Goal: Navigation & Orientation: Find specific page/section

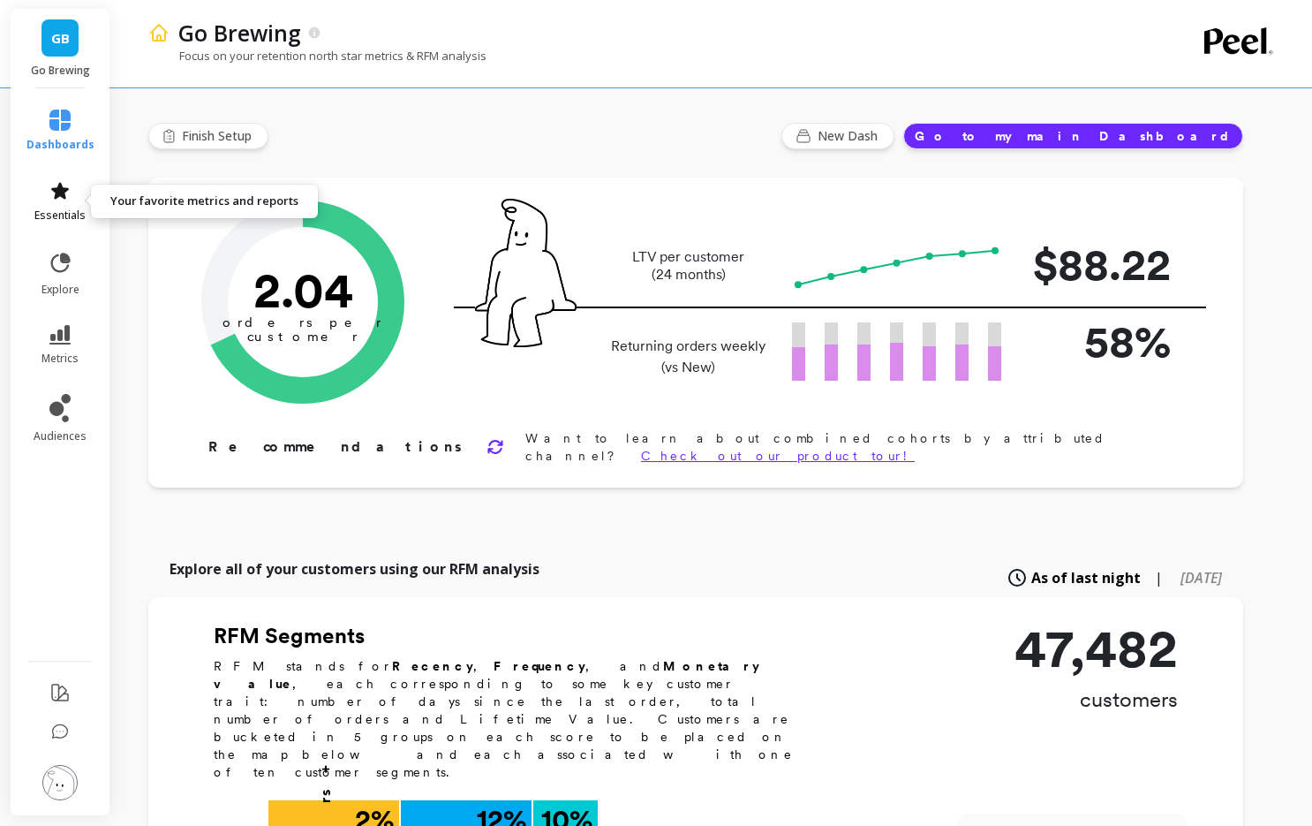
click at [58, 204] on link "essentials" at bounding box center [60, 201] width 68 height 42
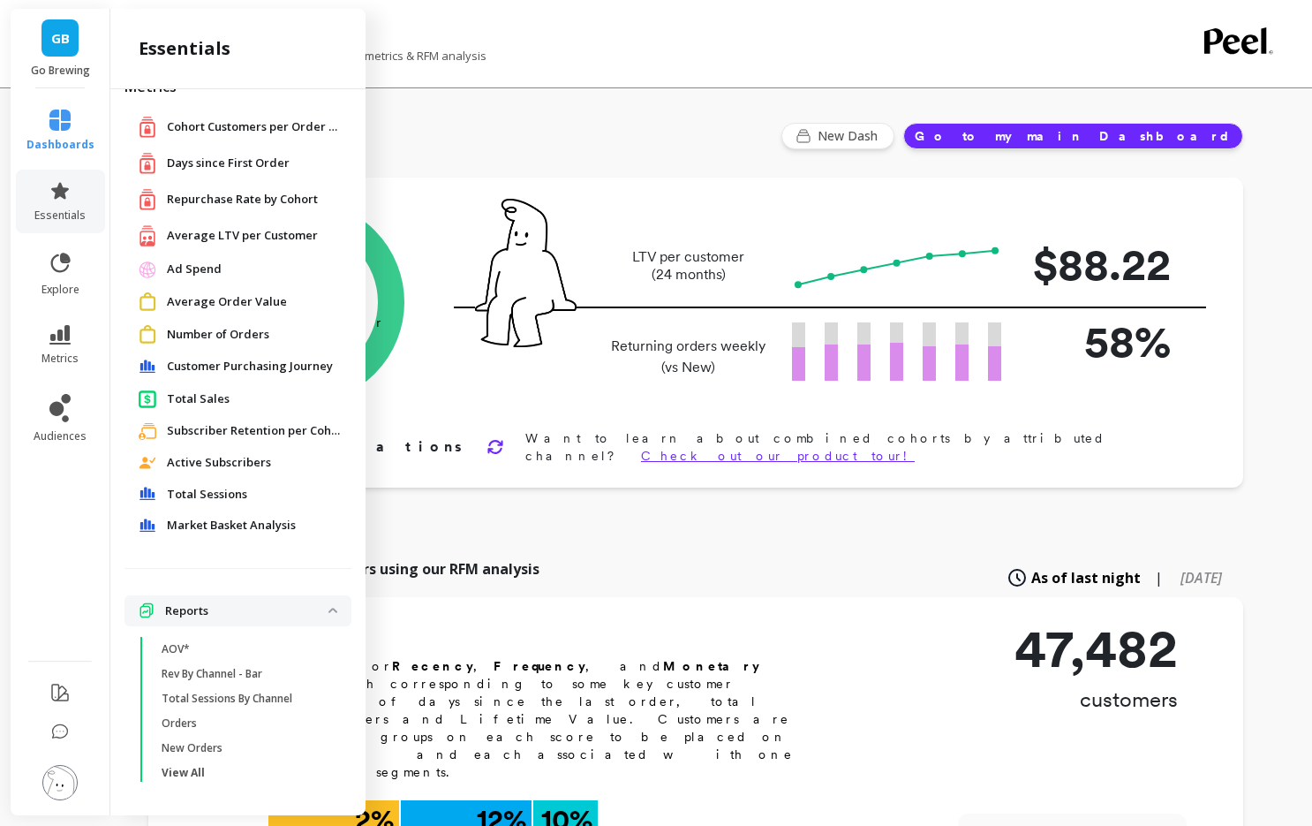
scroll to position [33, 0]
click at [47, 342] on link "metrics" at bounding box center [60, 345] width 68 height 41
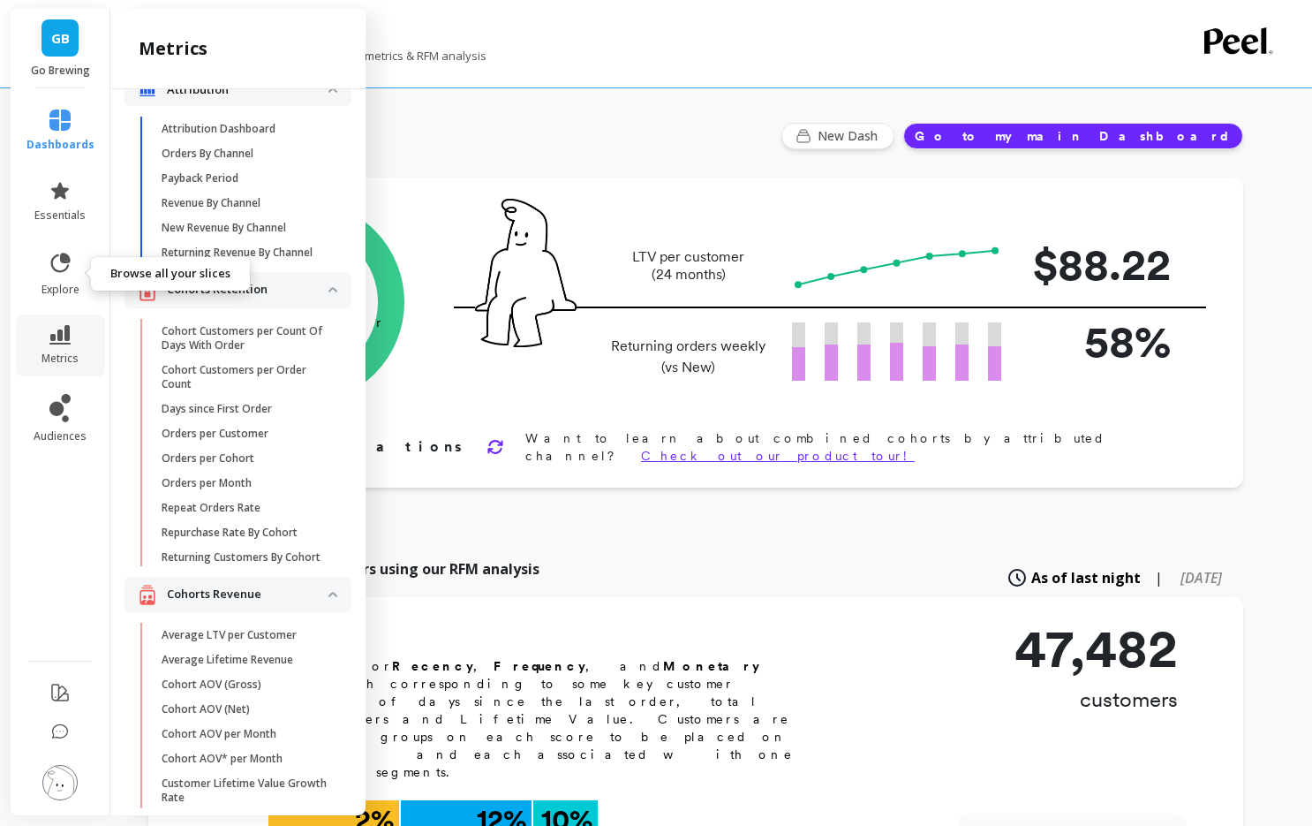
scroll to position [0, 0]
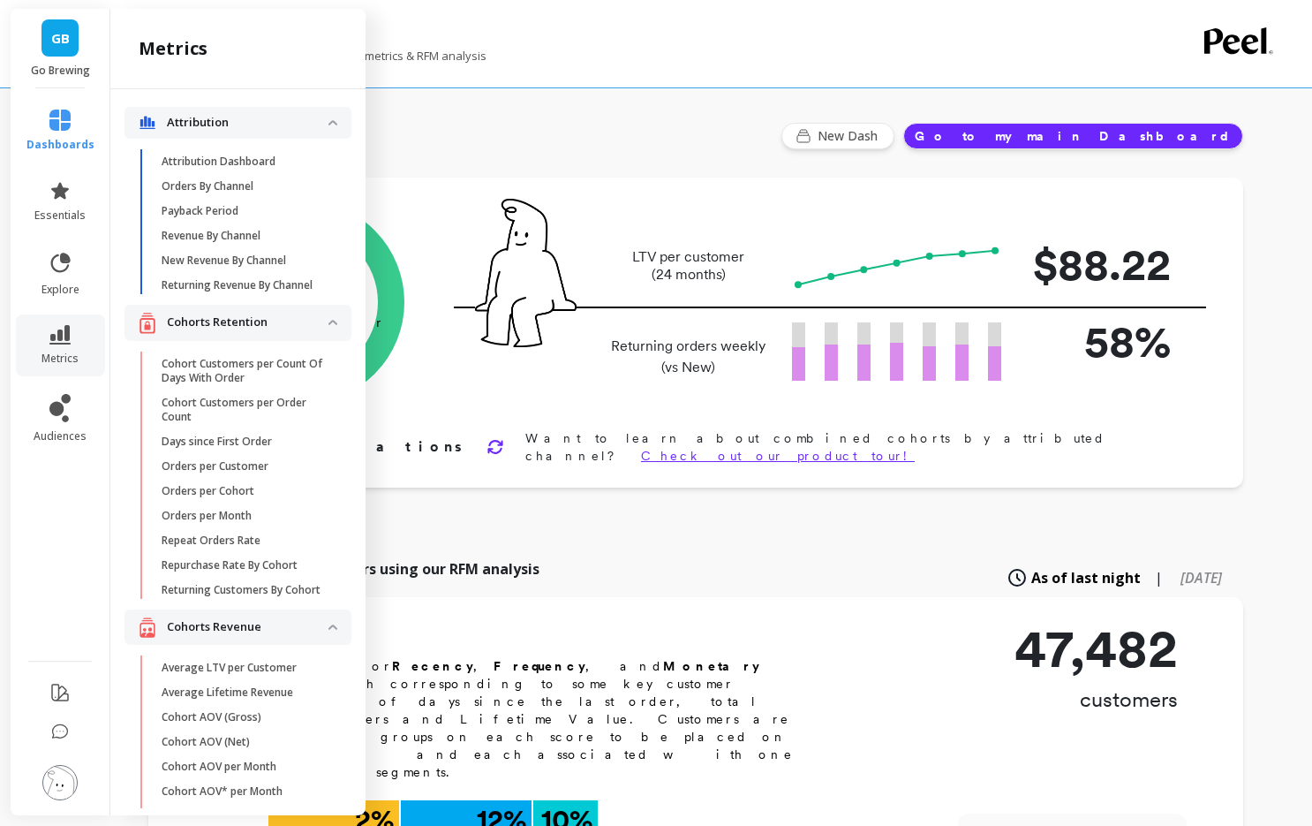
click at [72, 243] on li "explore" at bounding box center [60, 273] width 89 height 67
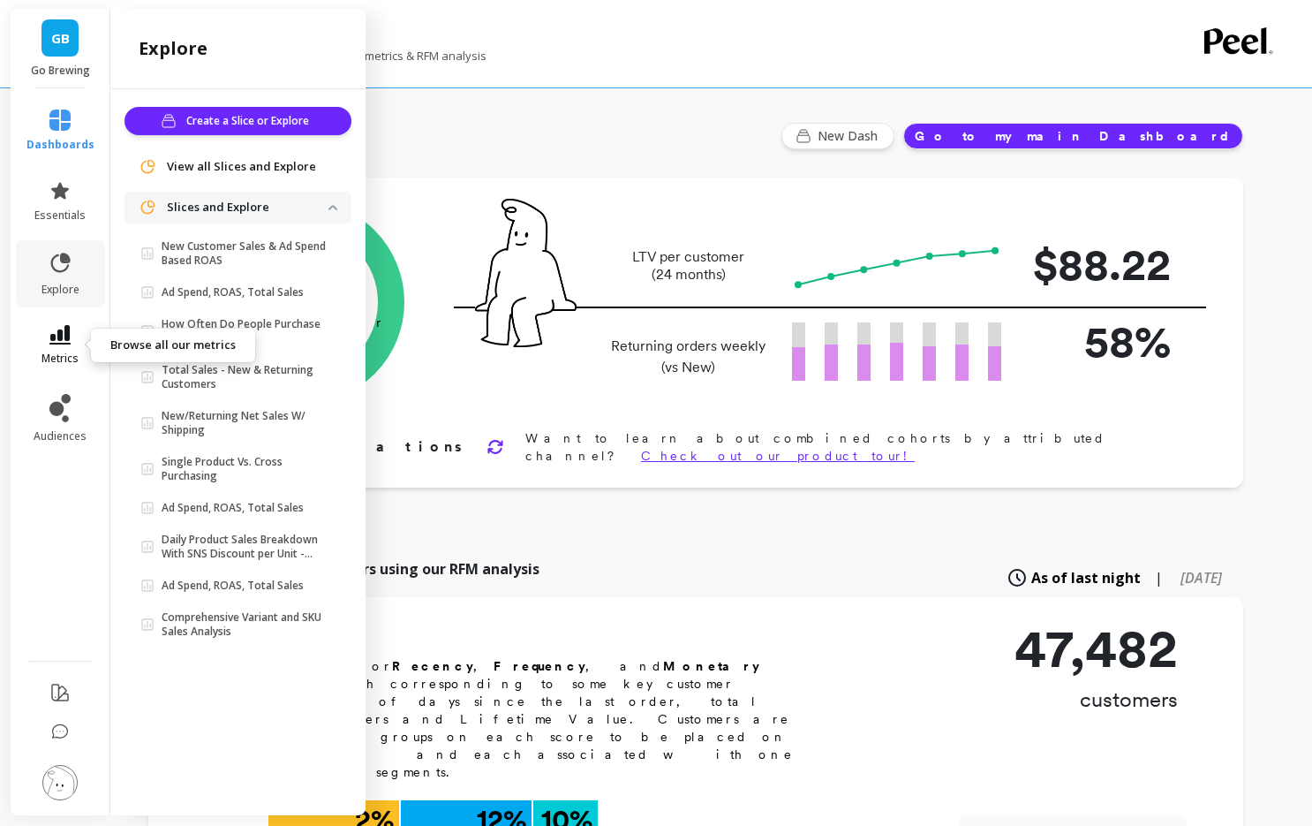
click at [66, 360] on span "metrics" at bounding box center [60, 358] width 37 height 14
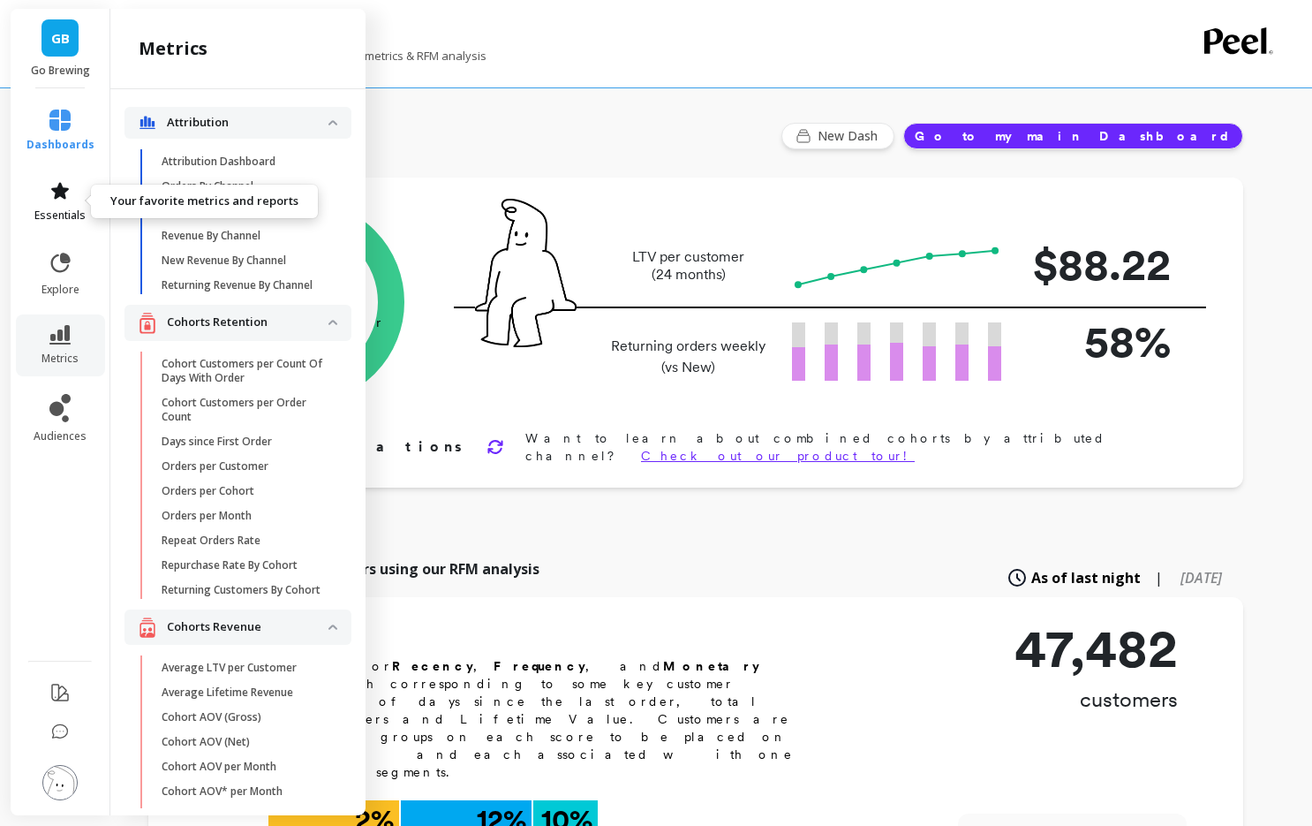
click at [73, 200] on link "essentials" at bounding box center [60, 201] width 68 height 42
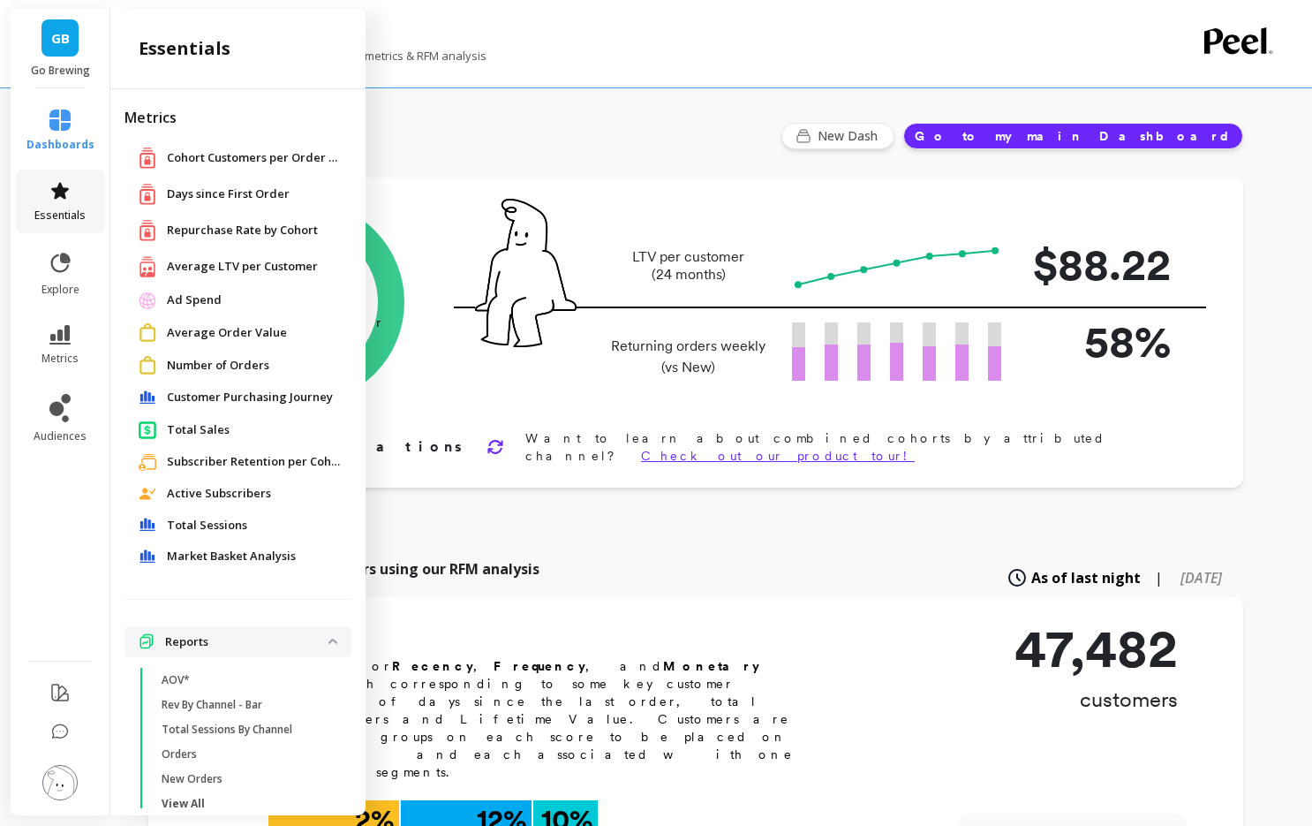
scroll to position [33, 0]
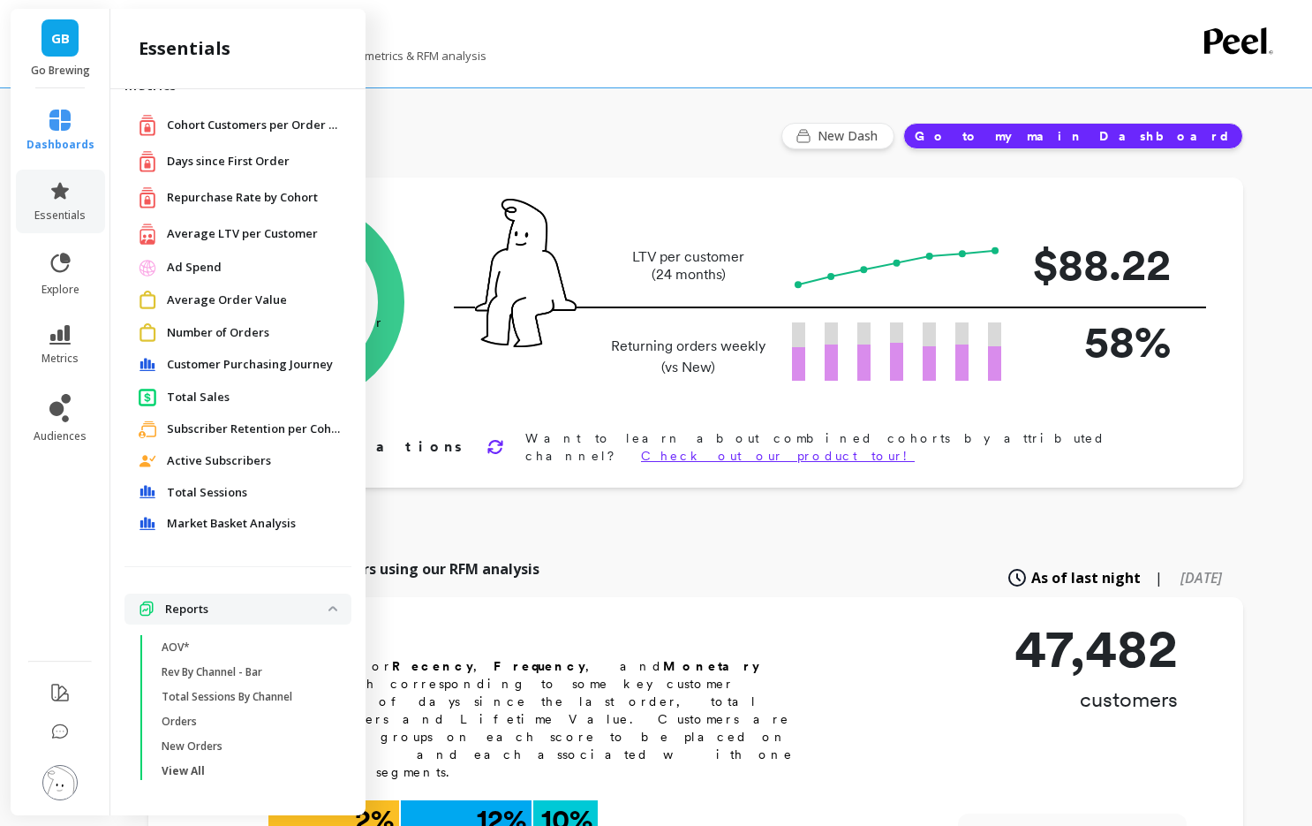
click at [64, 316] on li "metrics" at bounding box center [60, 345] width 89 height 62
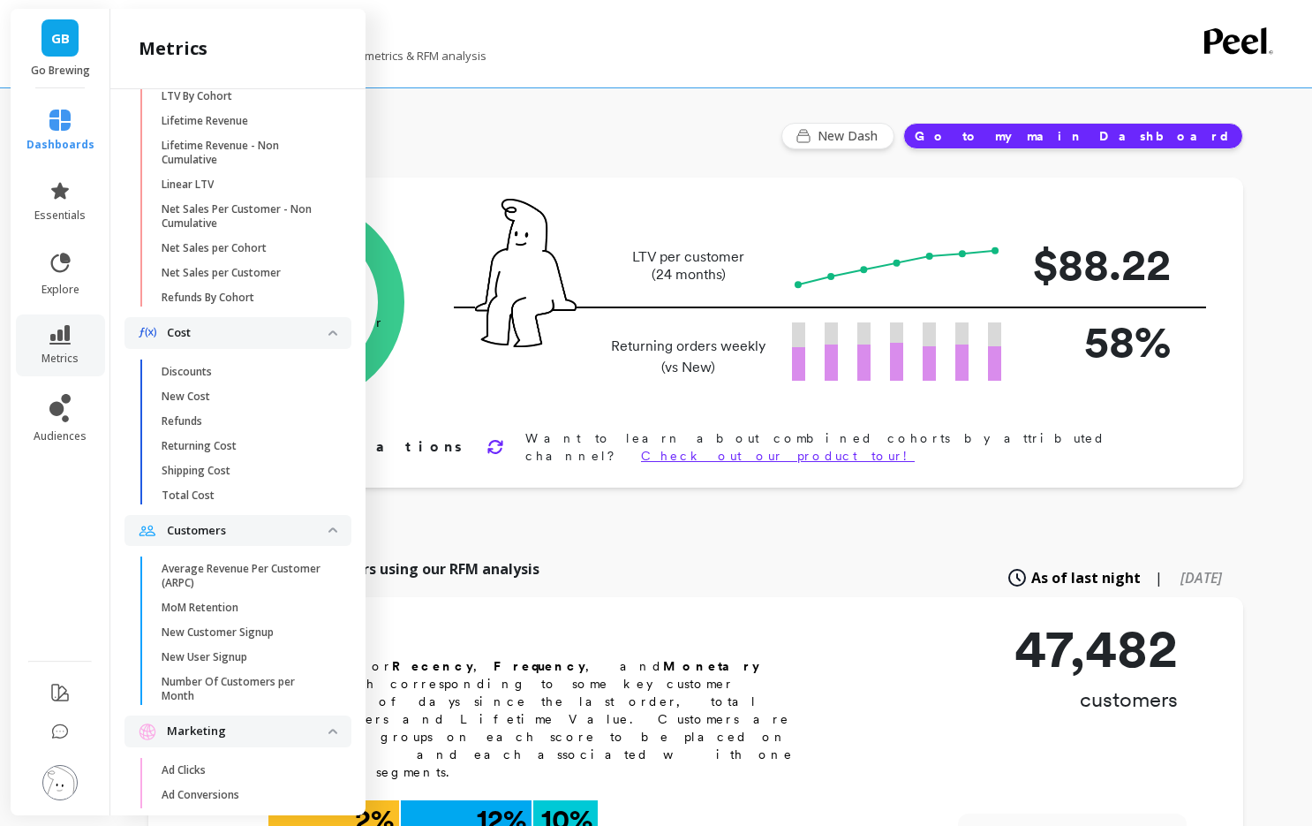
scroll to position [949, 0]
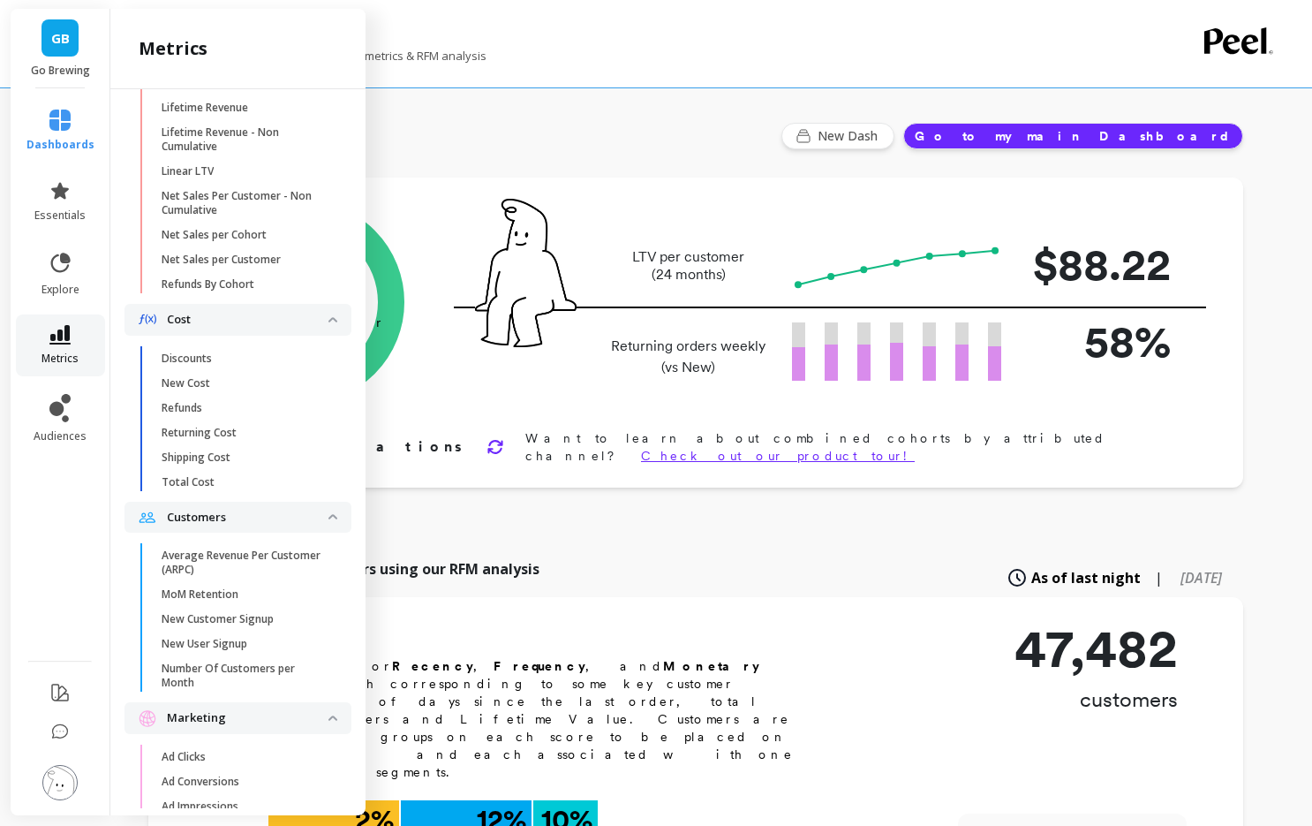
click at [72, 329] on link "metrics" at bounding box center [60, 345] width 68 height 41
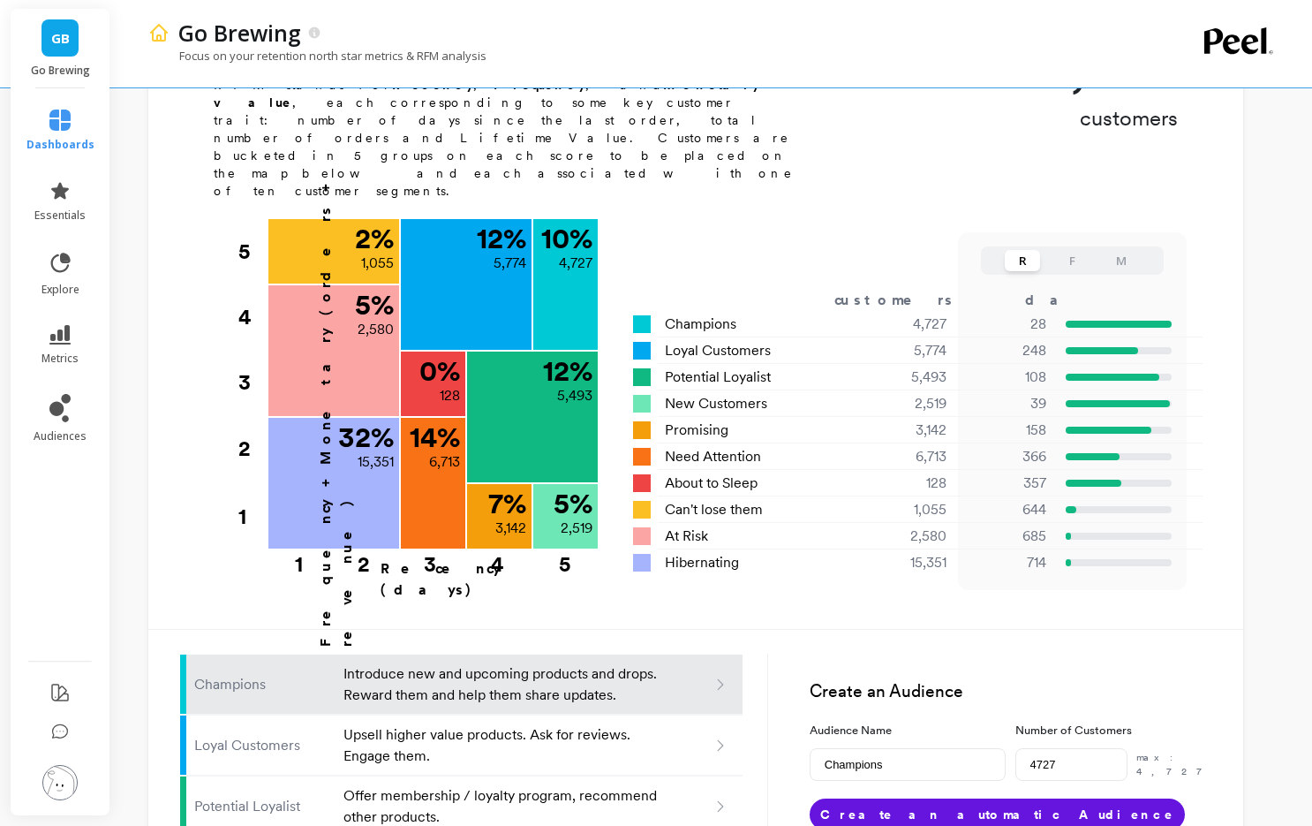
scroll to position [923, 0]
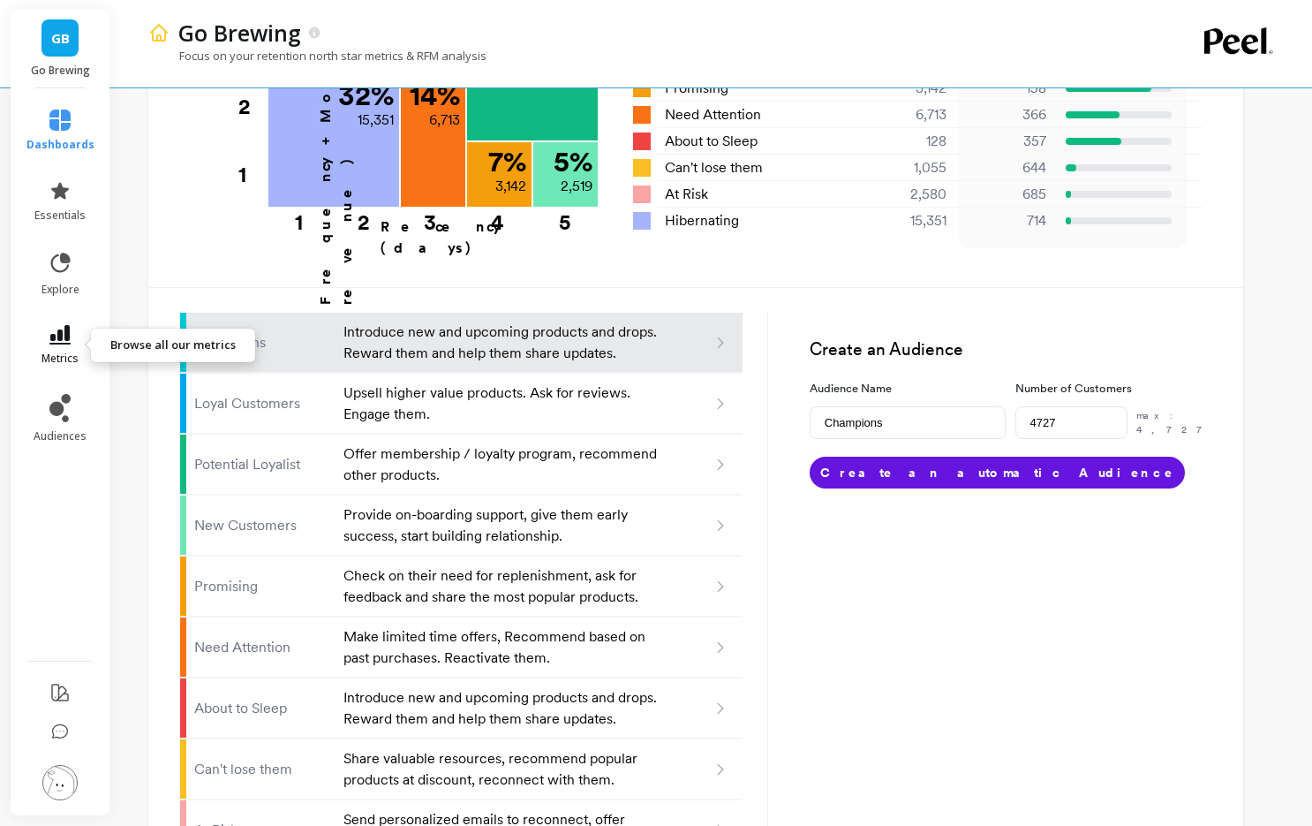
click at [62, 335] on icon at bounding box center [59, 334] width 21 height 19
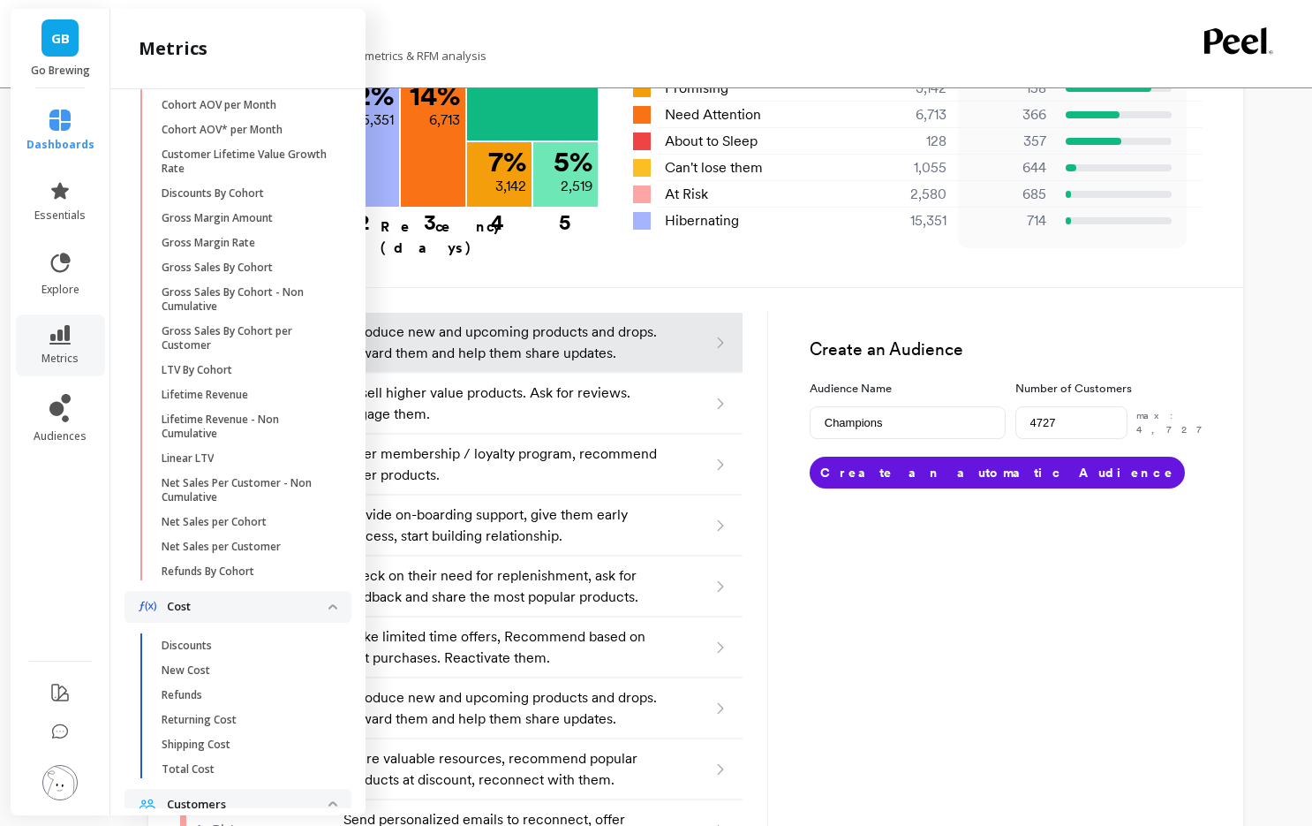
scroll to position [668, 0]
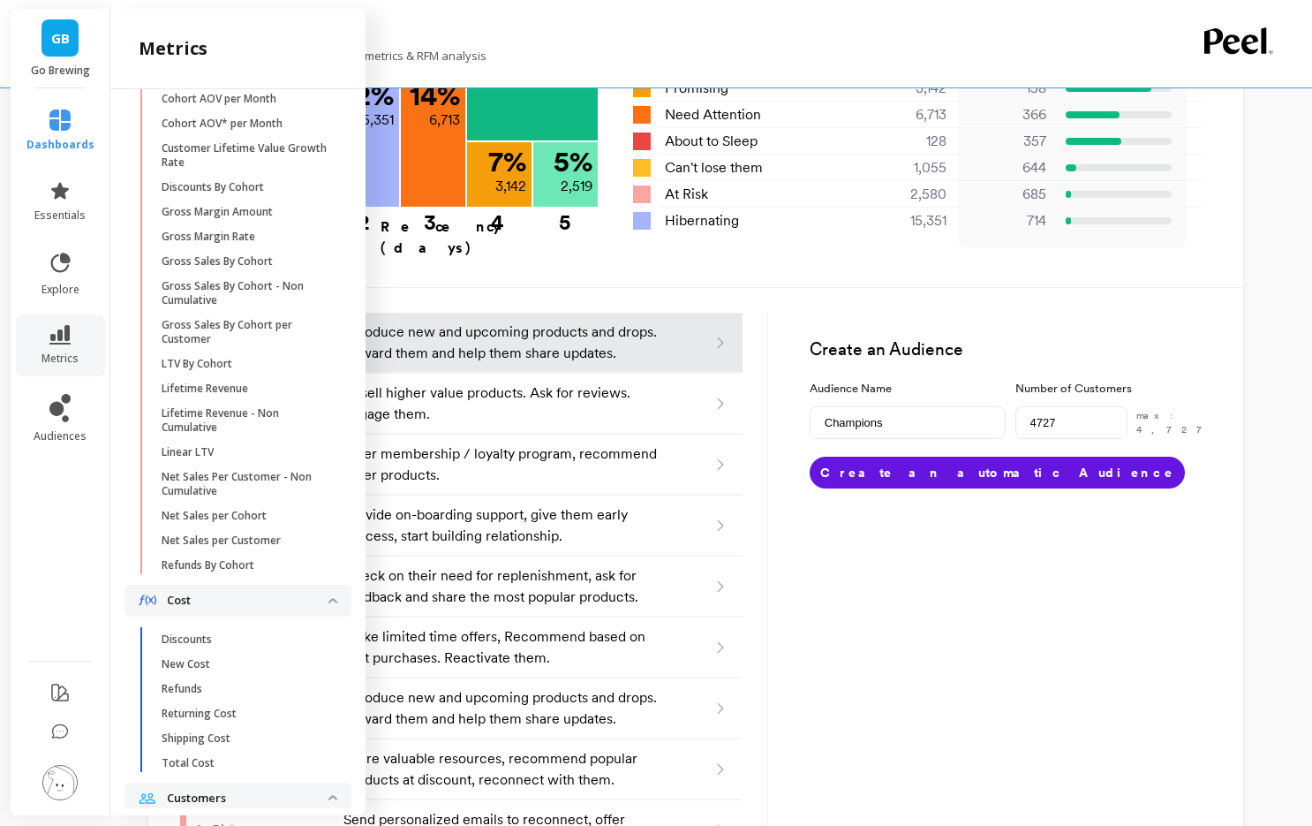
click at [631, 39] on div "Go Brewing" at bounding box center [651, 33] width 963 height 30
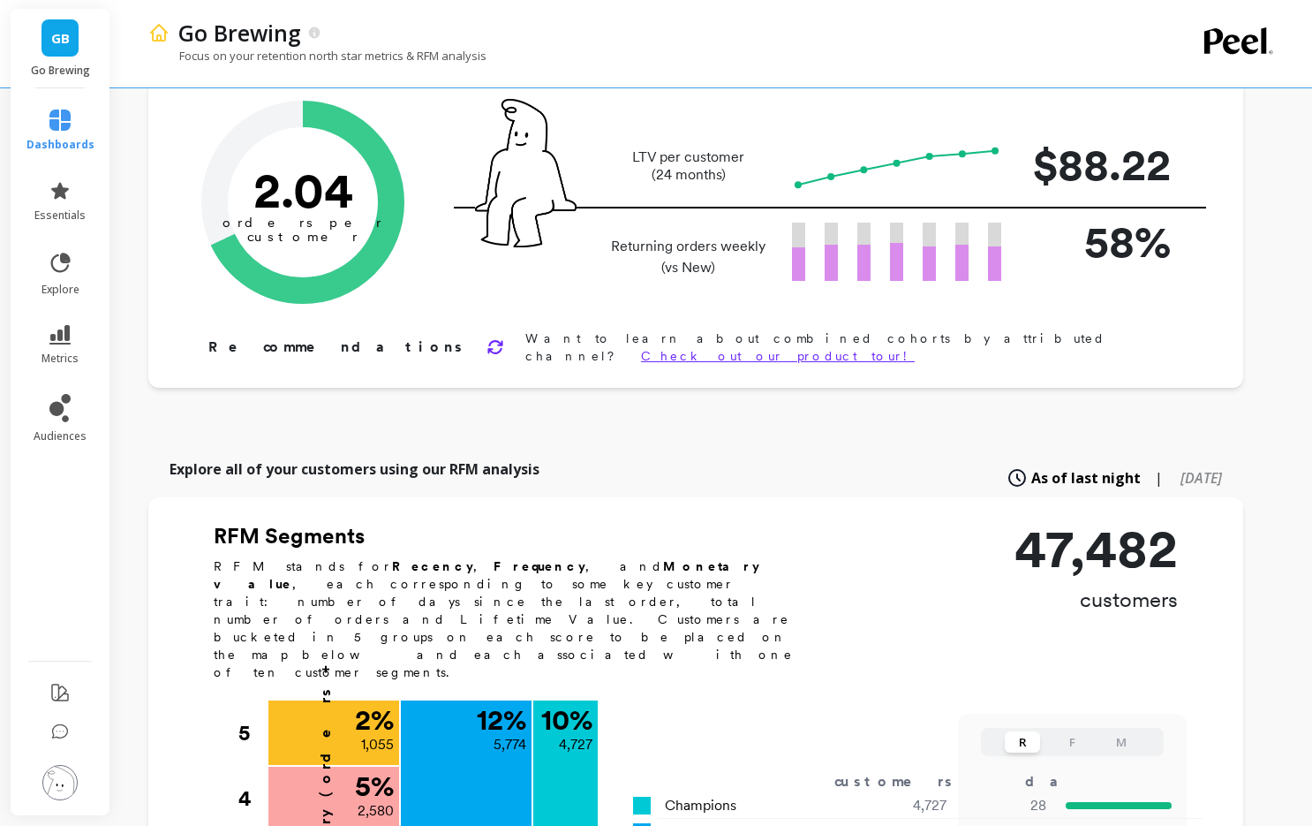
scroll to position [87, 0]
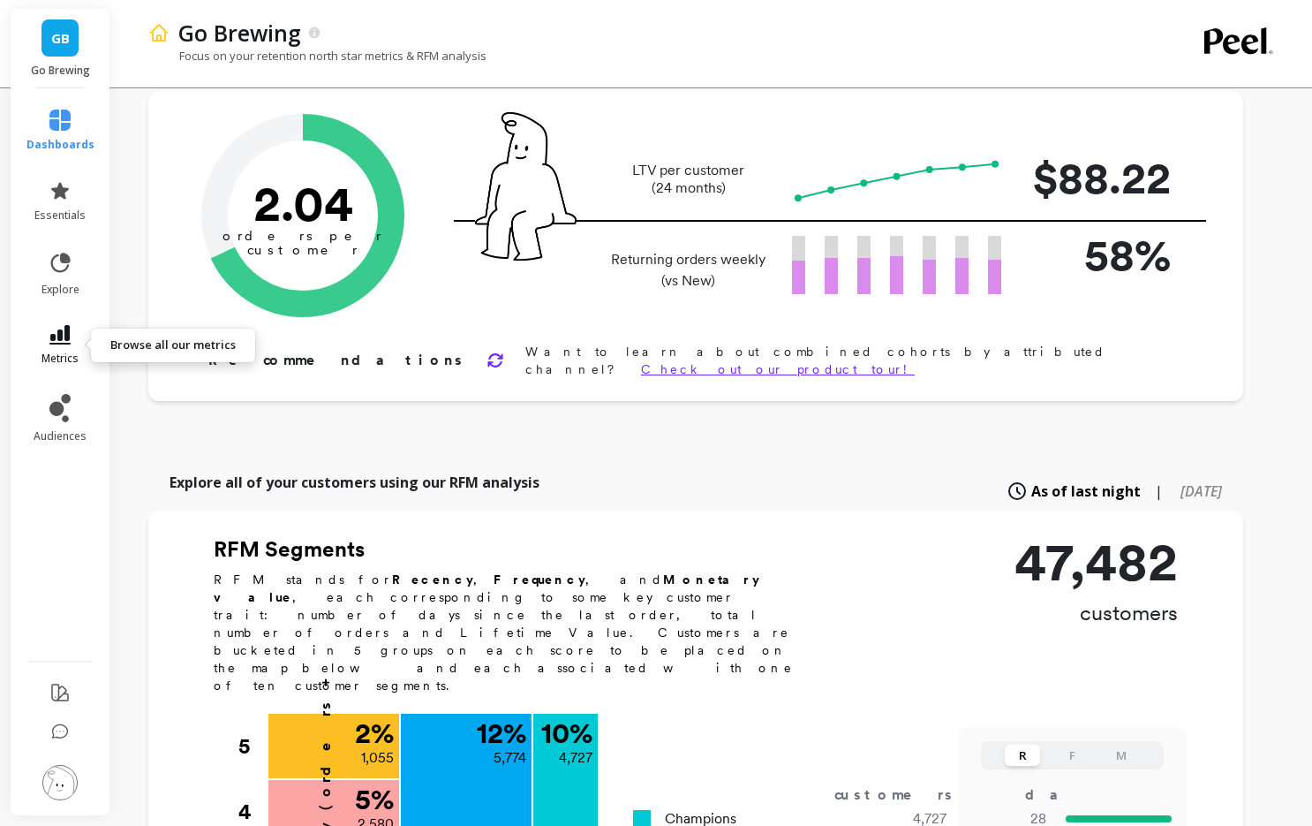
click at [52, 343] on icon at bounding box center [59, 334] width 21 height 19
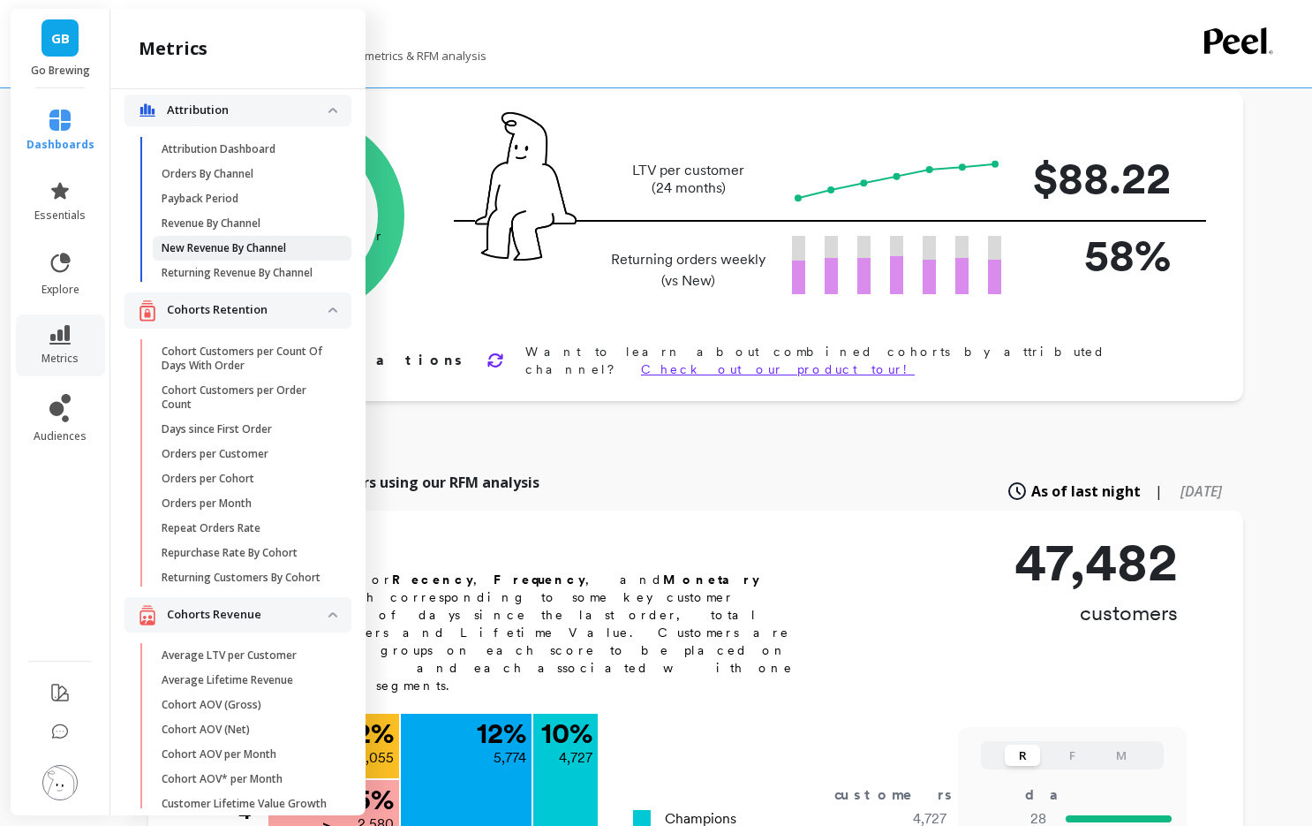
scroll to position [13, 0]
click at [66, 201] on link "essentials" at bounding box center [60, 201] width 68 height 42
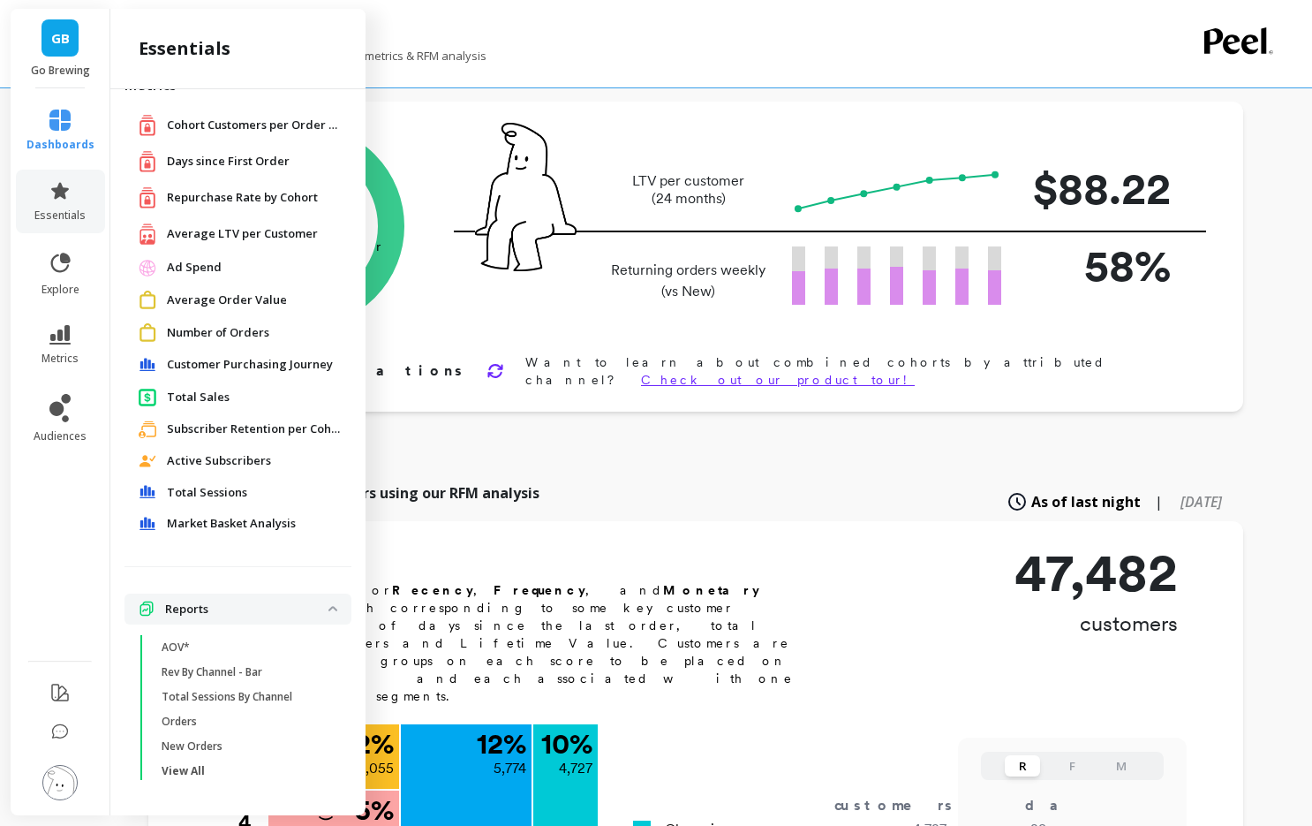
scroll to position [57, 0]
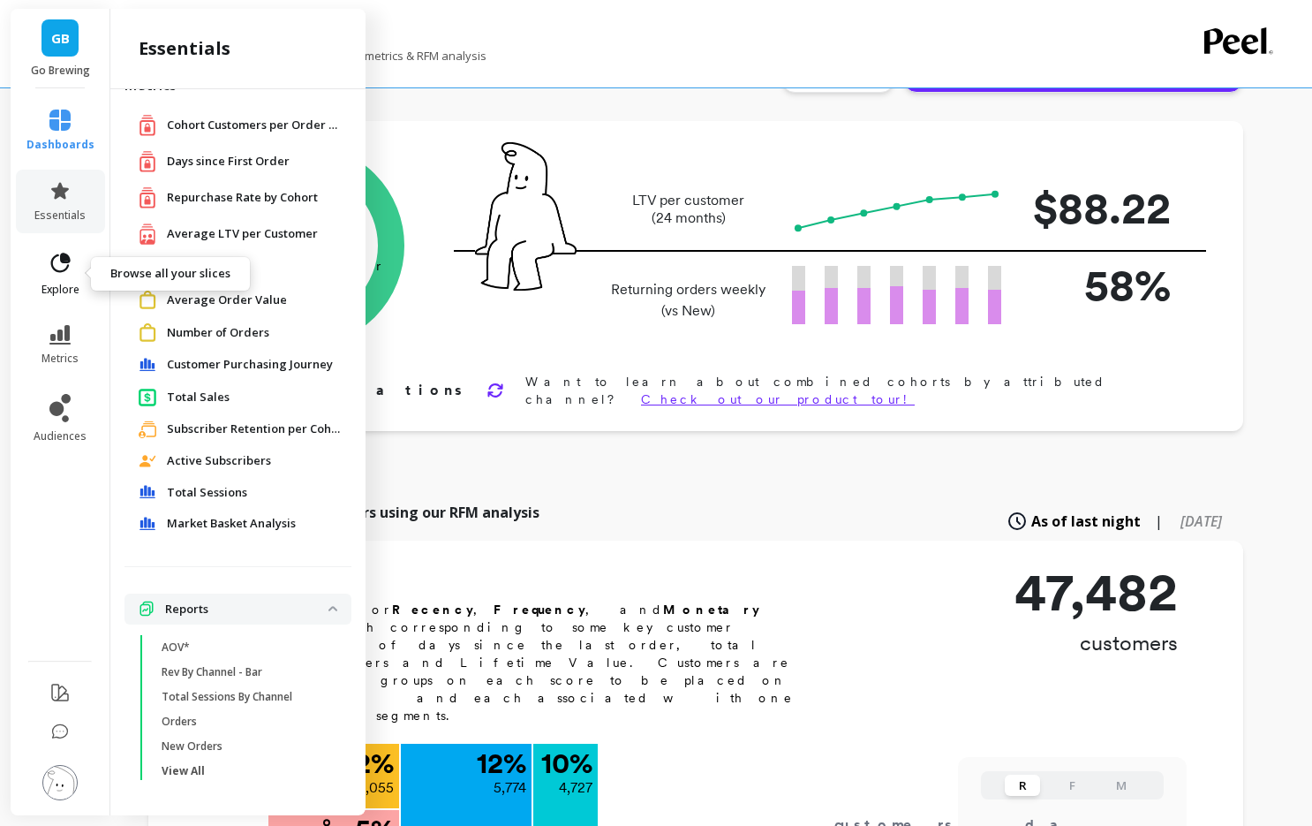
click at [63, 285] on span "explore" at bounding box center [61, 290] width 38 height 14
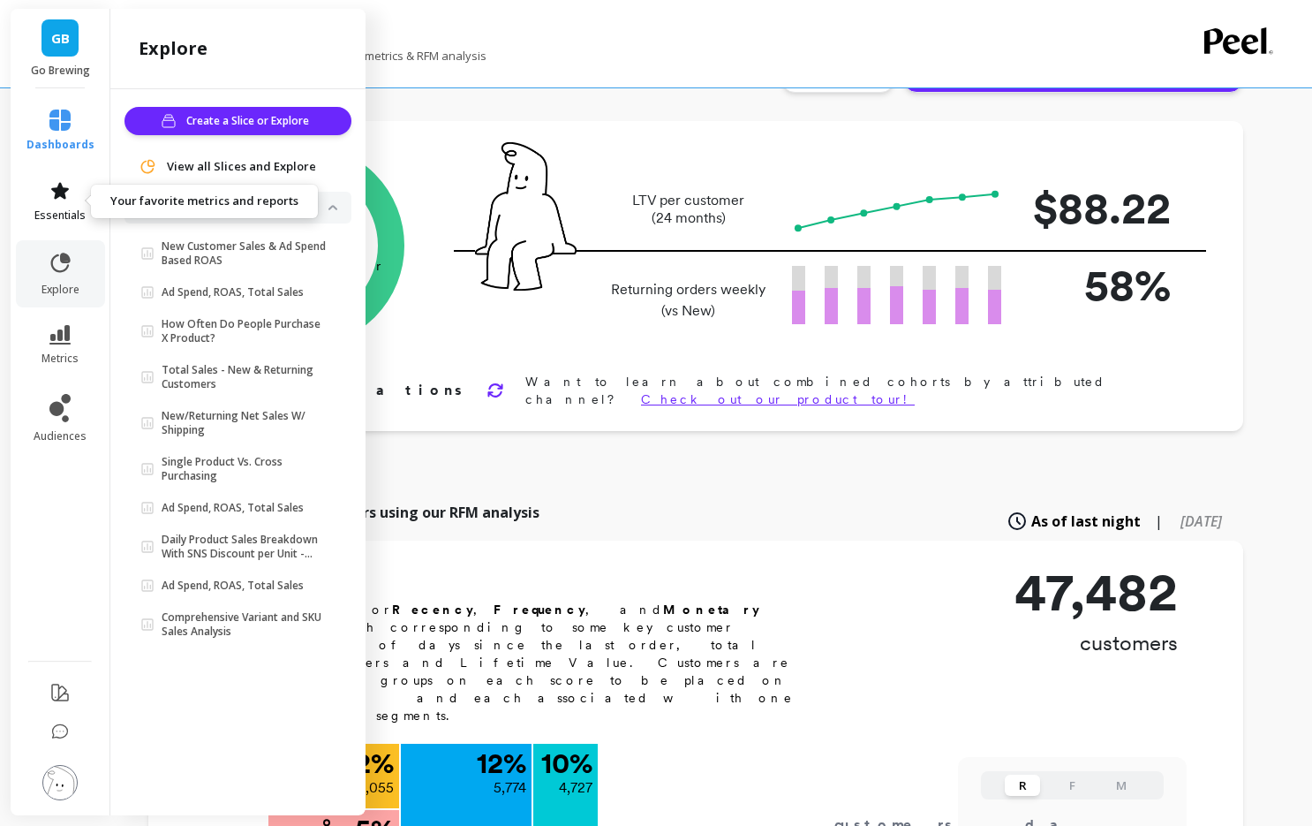
click at [65, 190] on icon at bounding box center [60, 190] width 18 height 17
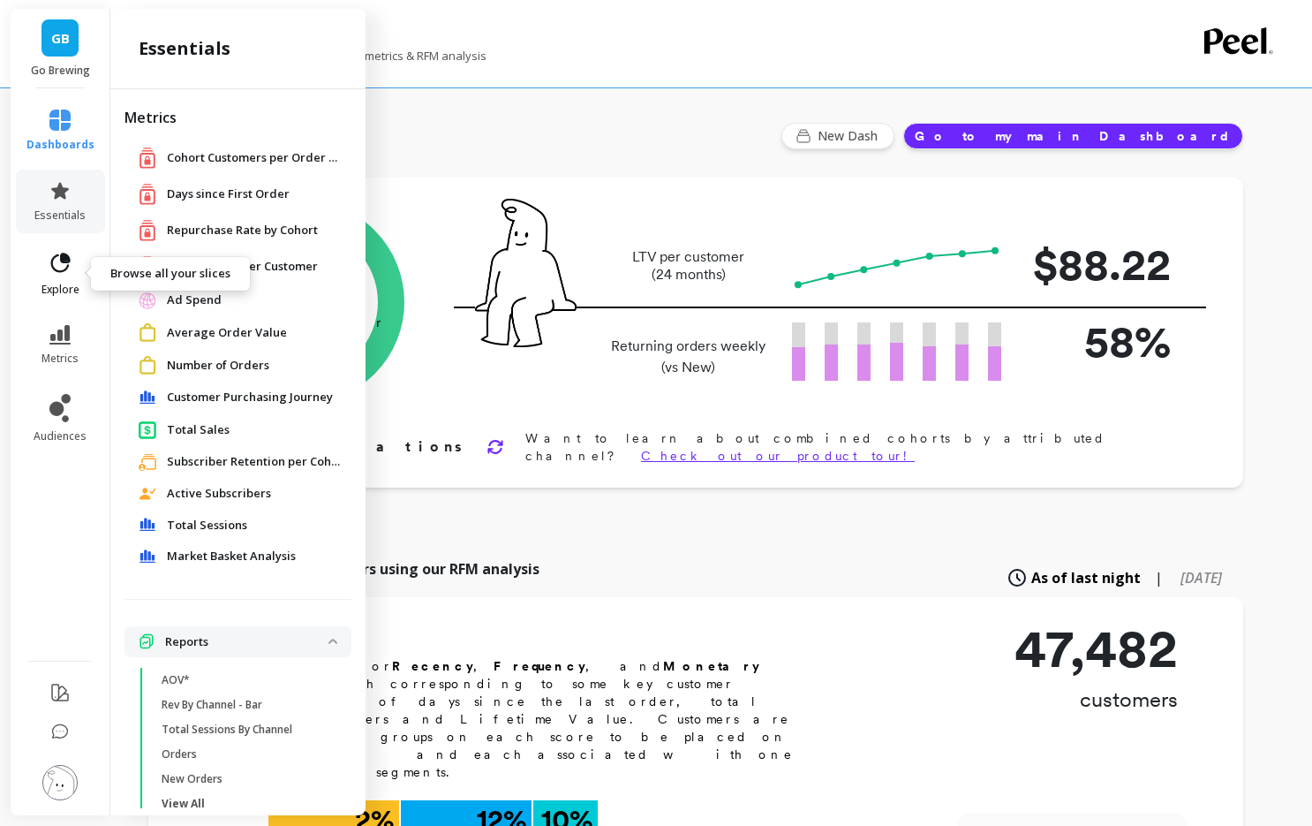
click at [52, 255] on icon at bounding box center [60, 263] width 25 height 25
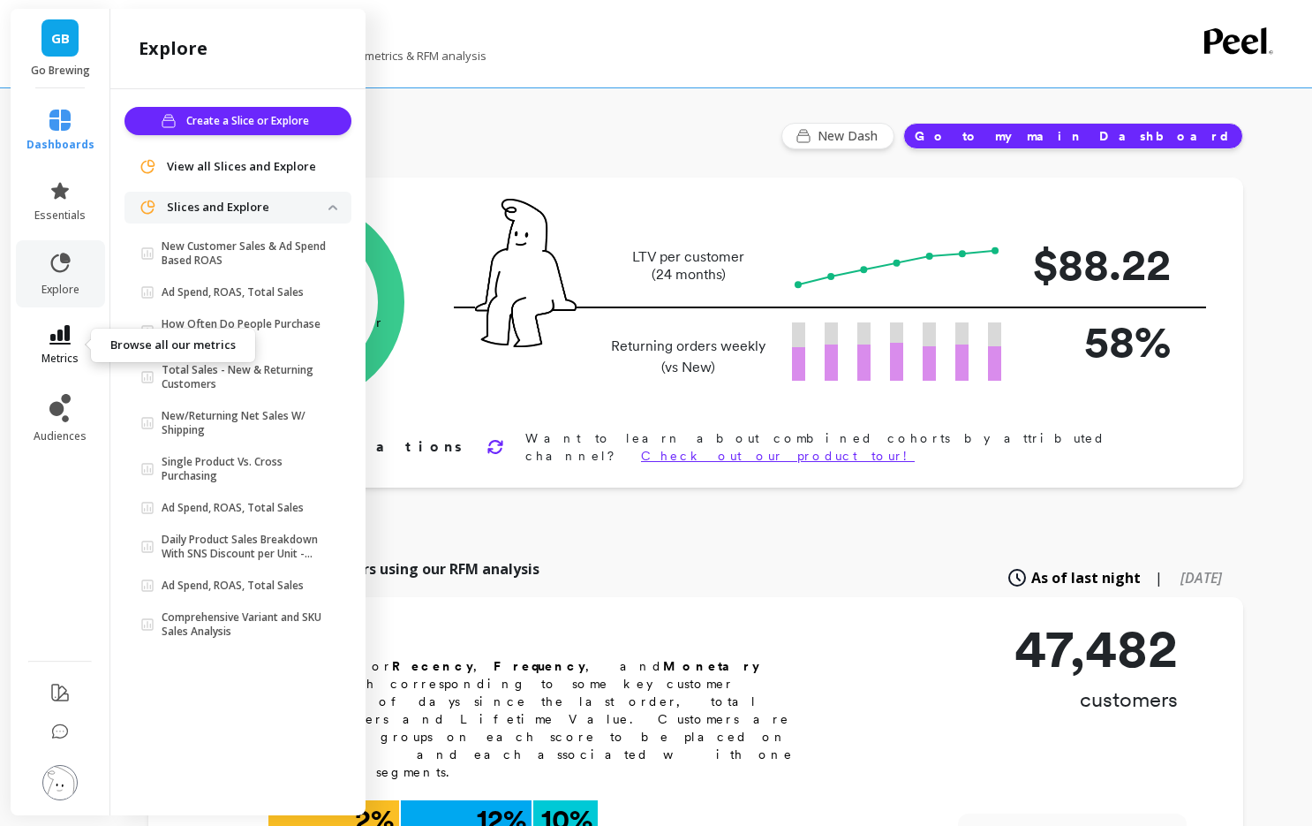
click at [69, 352] on span "metrics" at bounding box center [60, 358] width 37 height 14
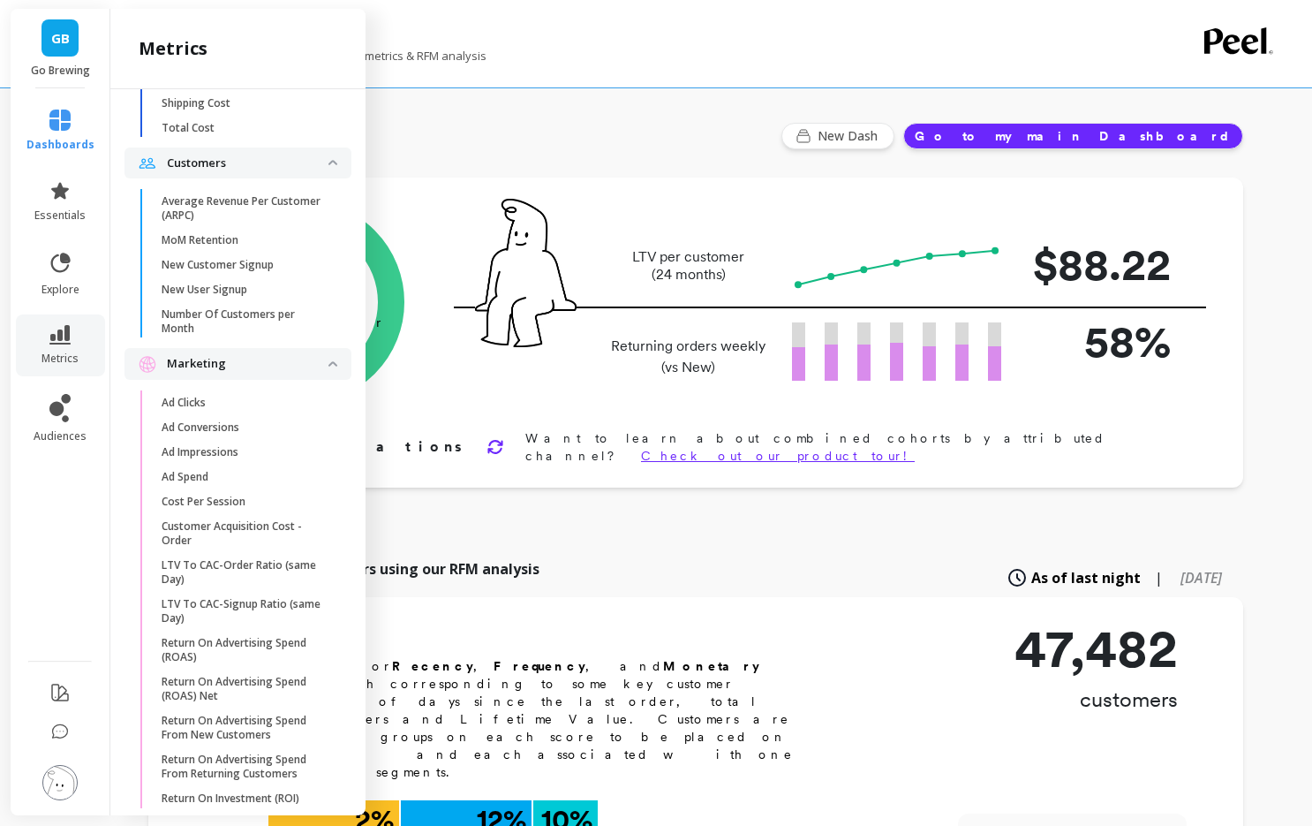
scroll to position [1448, 0]
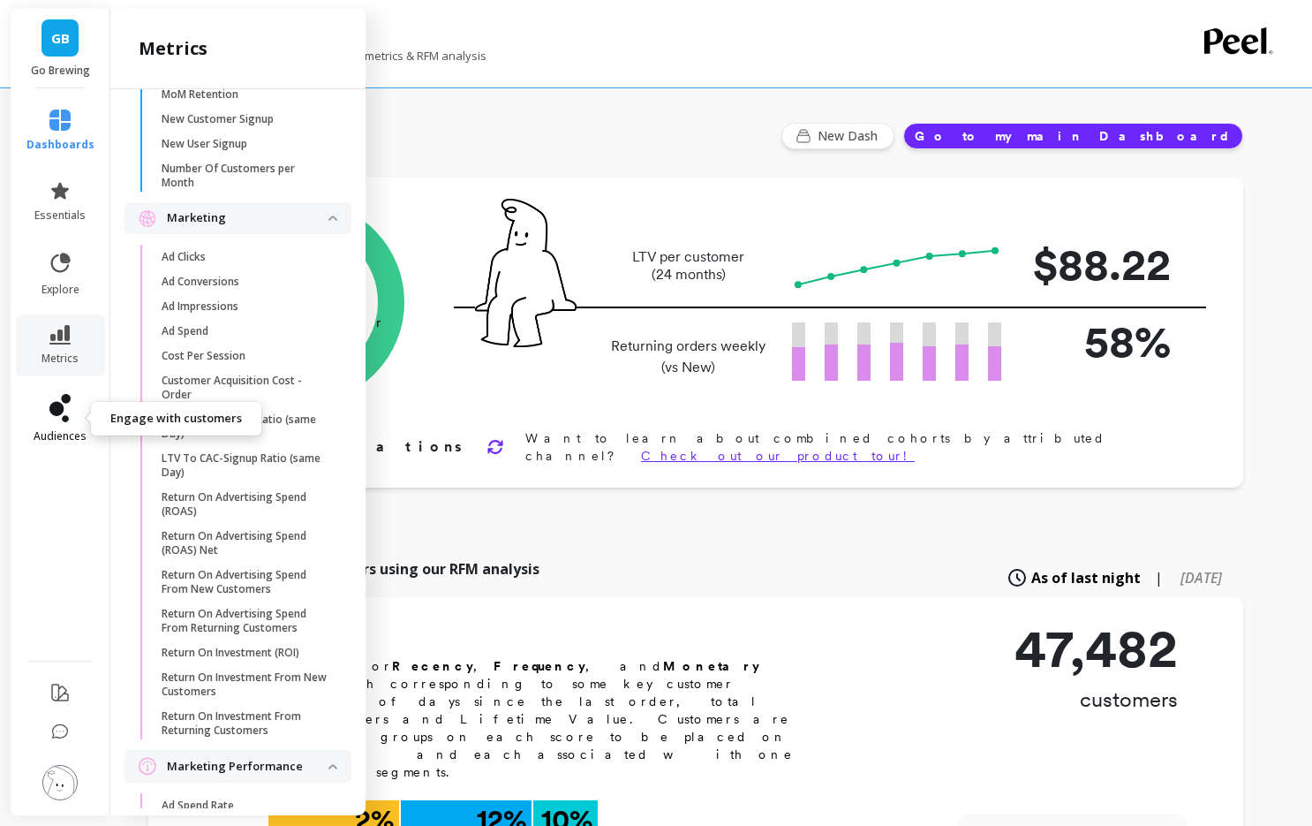
click at [74, 419] on link "audiences" at bounding box center [60, 418] width 68 height 49
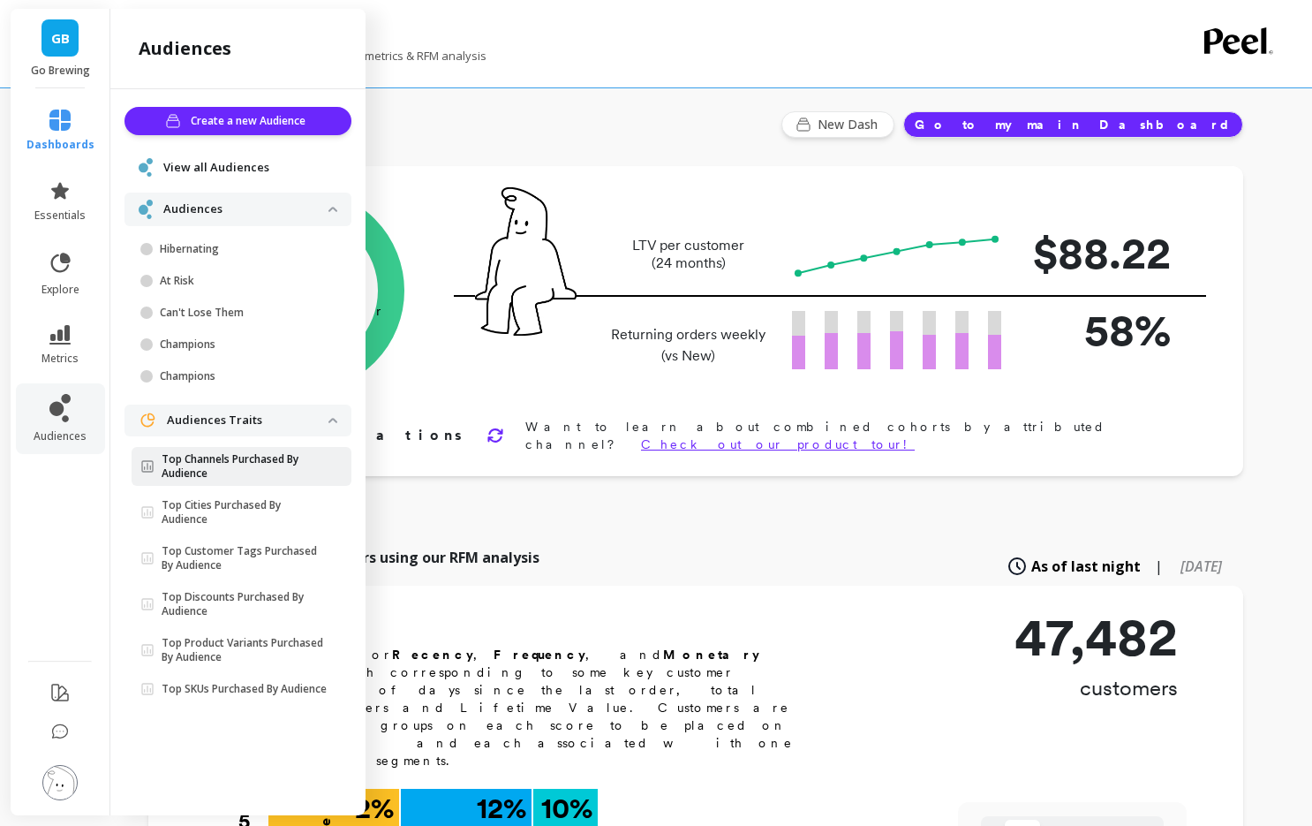
scroll to position [0, 0]
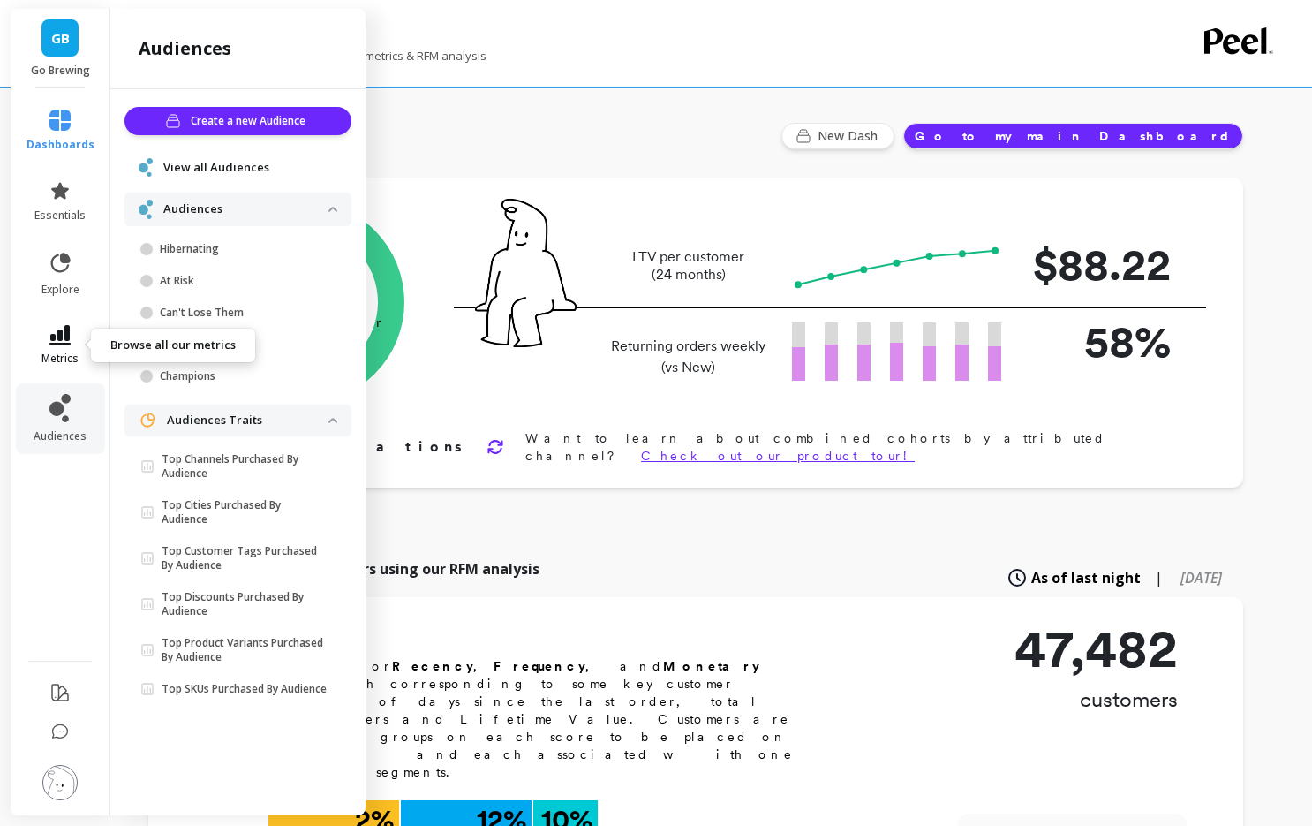
click at [70, 335] on icon at bounding box center [59, 334] width 21 height 19
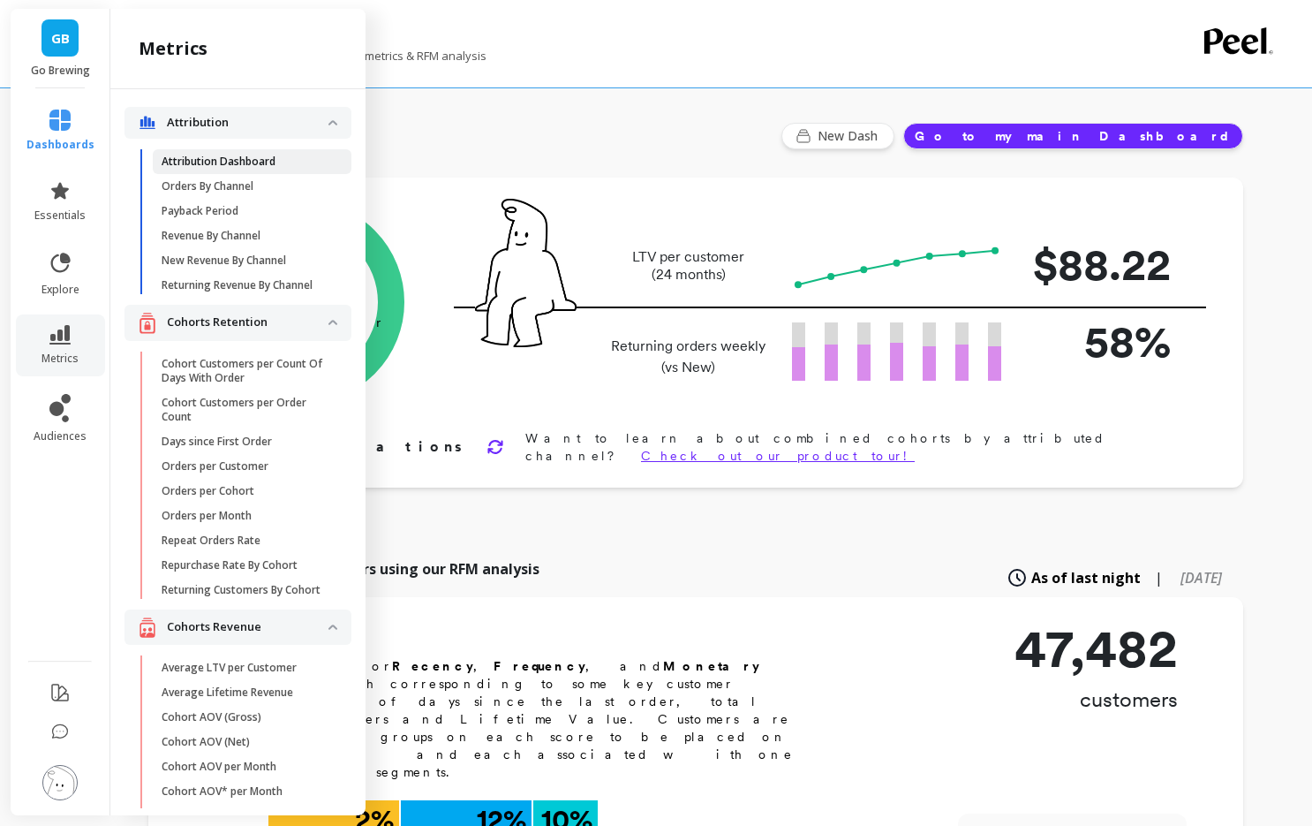
click at [224, 163] on p "Attribution Dashboard" at bounding box center [219, 162] width 114 height 14
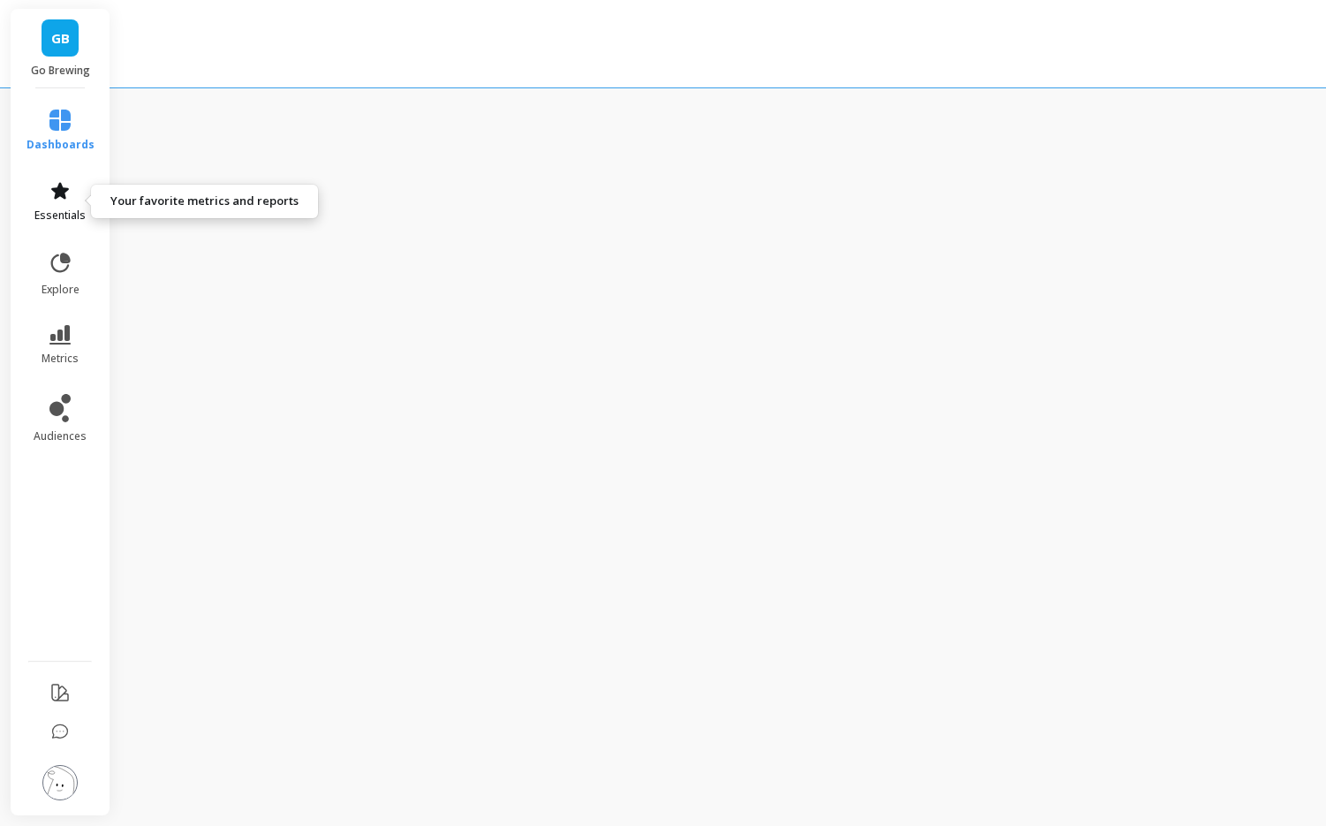
click at [59, 203] on link "essentials" at bounding box center [60, 201] width 68 height 42
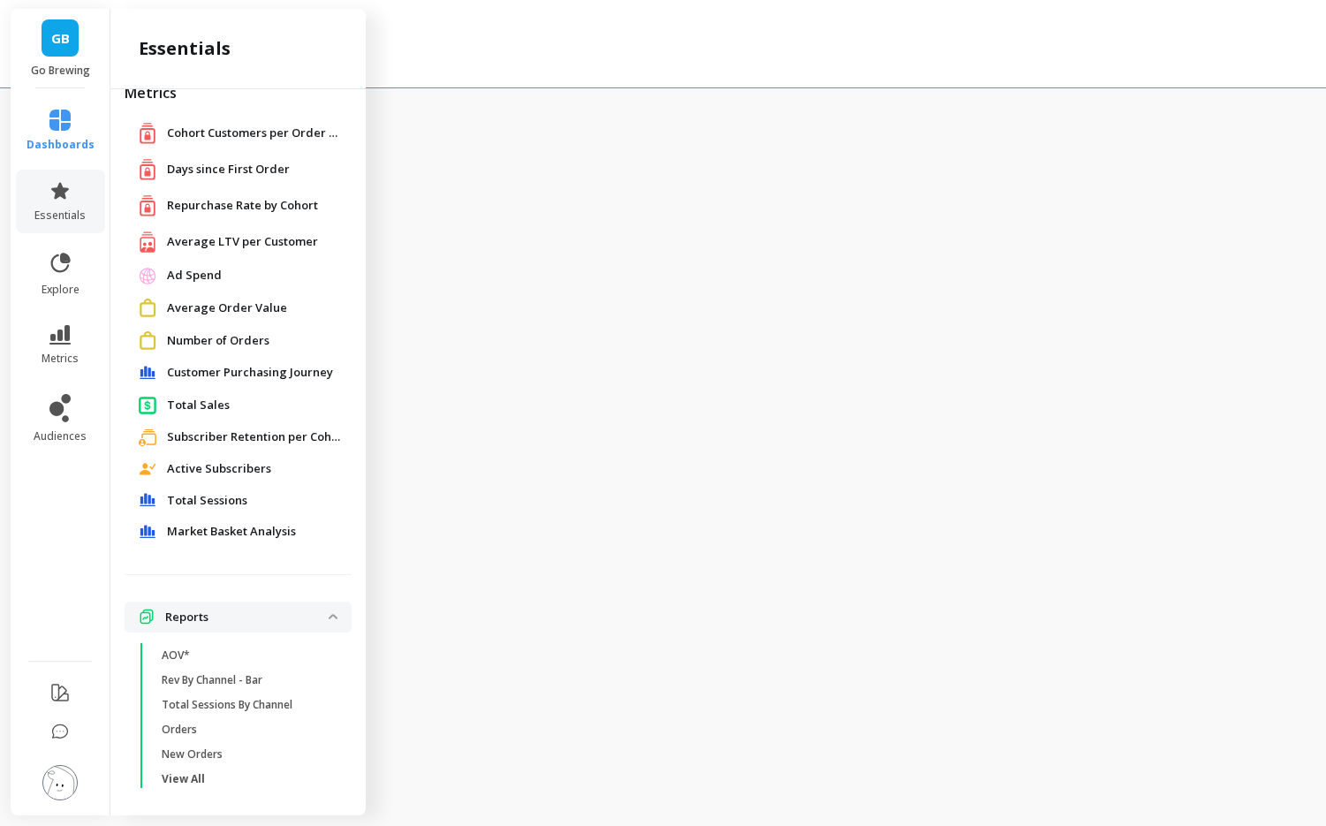
scroll to position [33, 0]
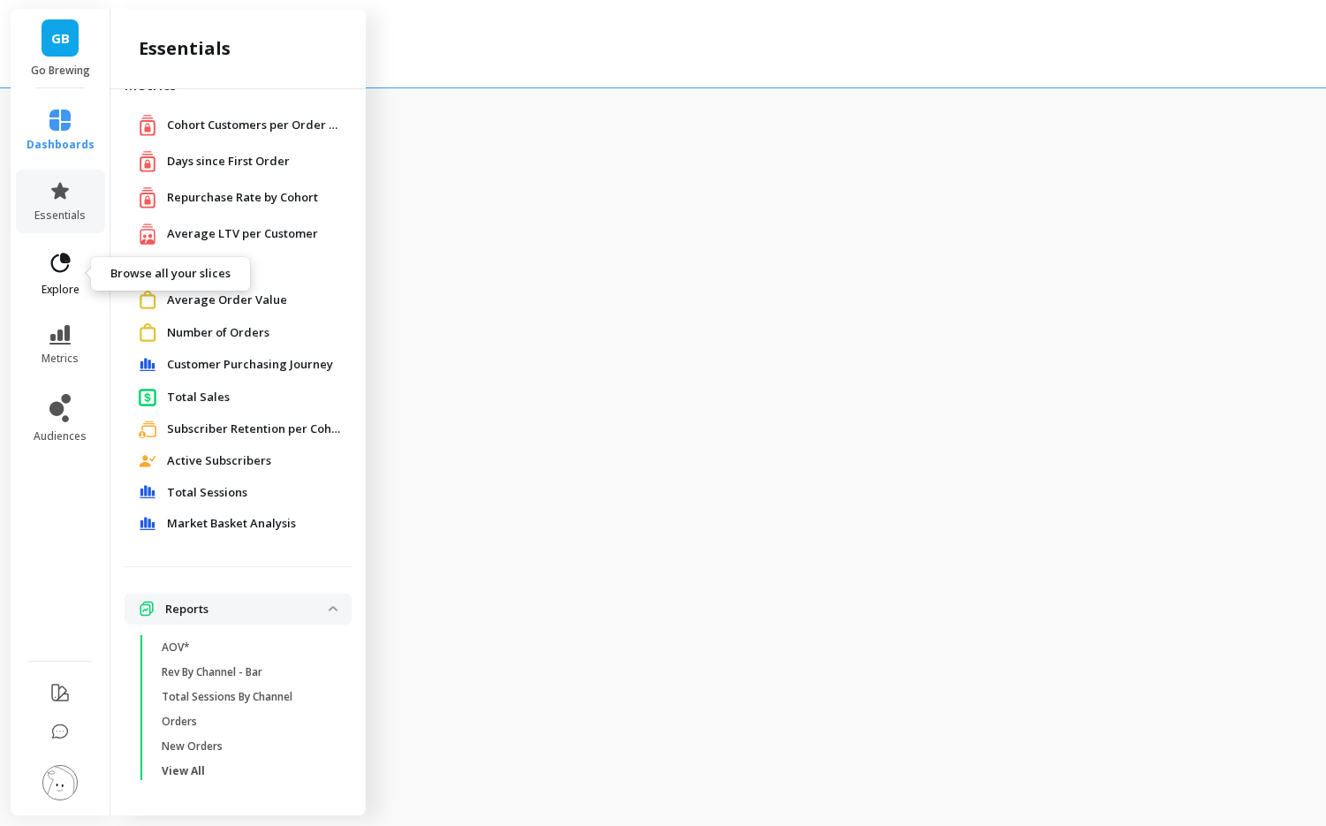
click at [63, 256] on icon at bounding box center [66, 258] width 8 height 8
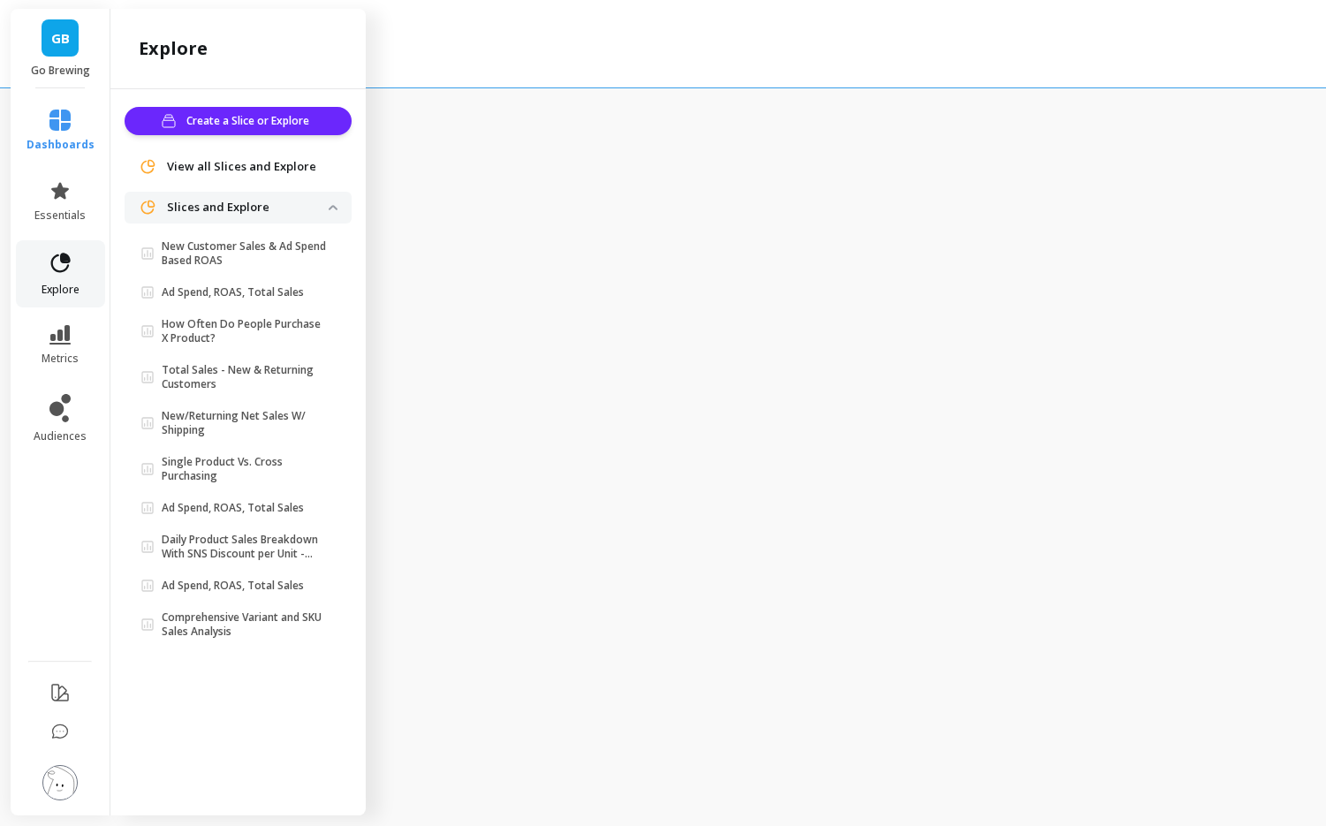
scroll to position [0, 0]
click at [64, 135] on link "dashboards" at bounding box center [60, 131] width 68 height 42
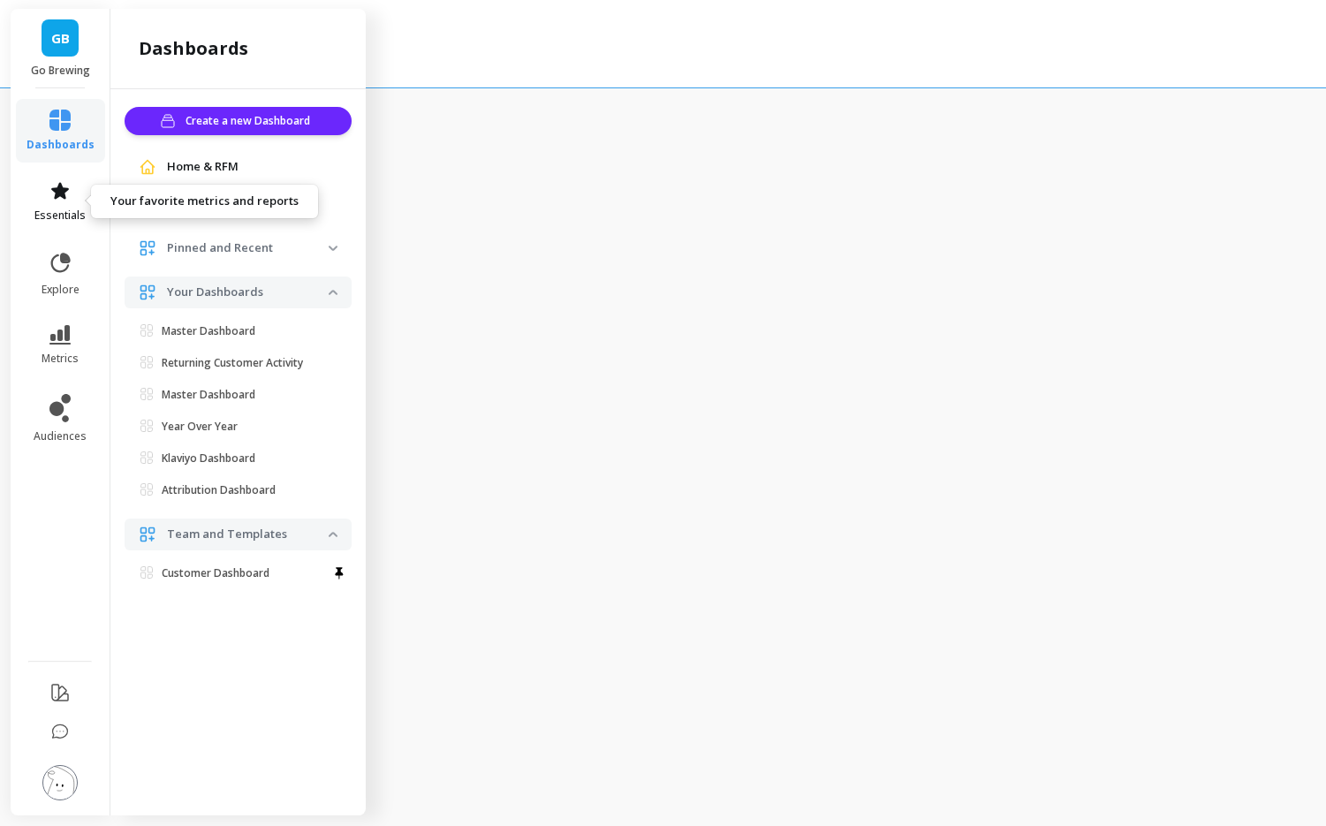
click at [79, 208] on span "essentials" at bounding box center [59, 215] width 51 height 14
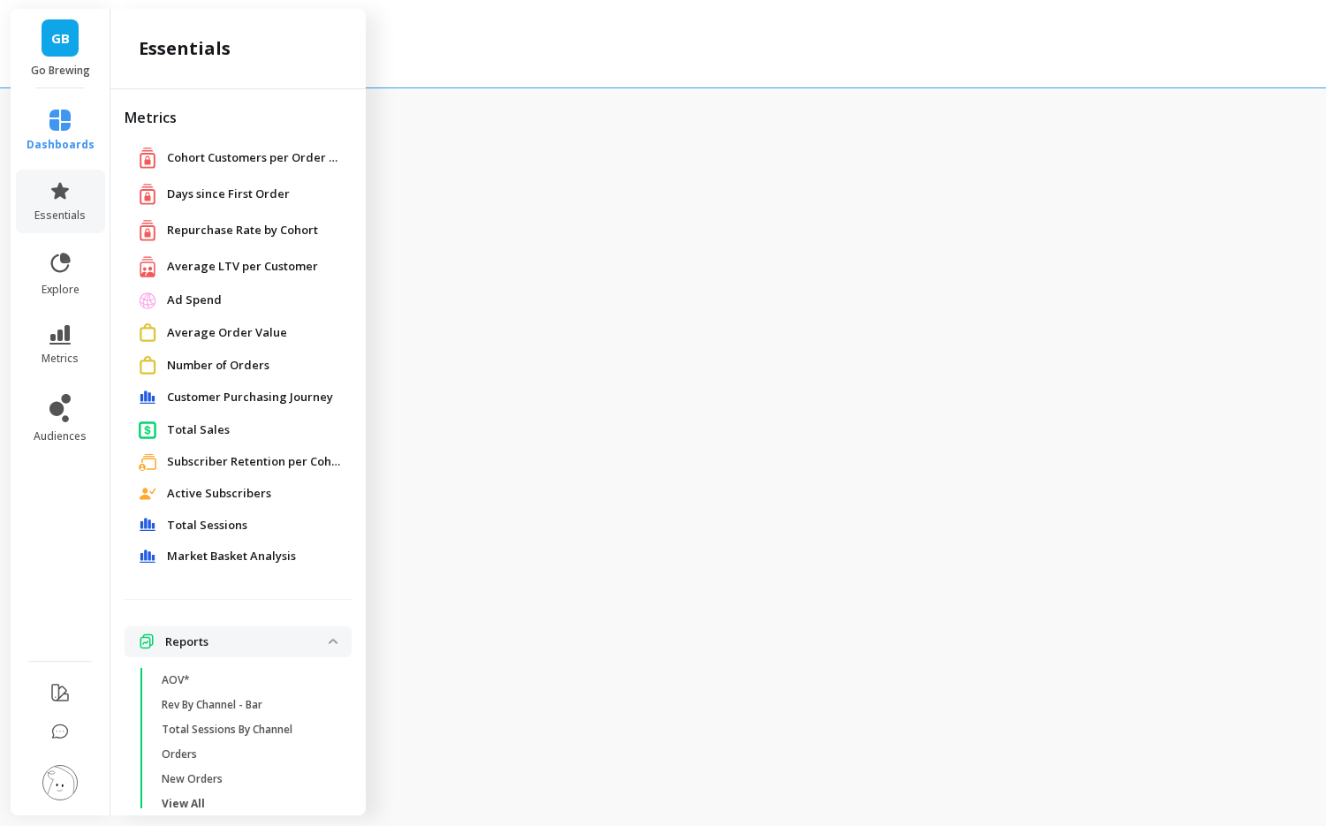
scroll to position [33, 0]
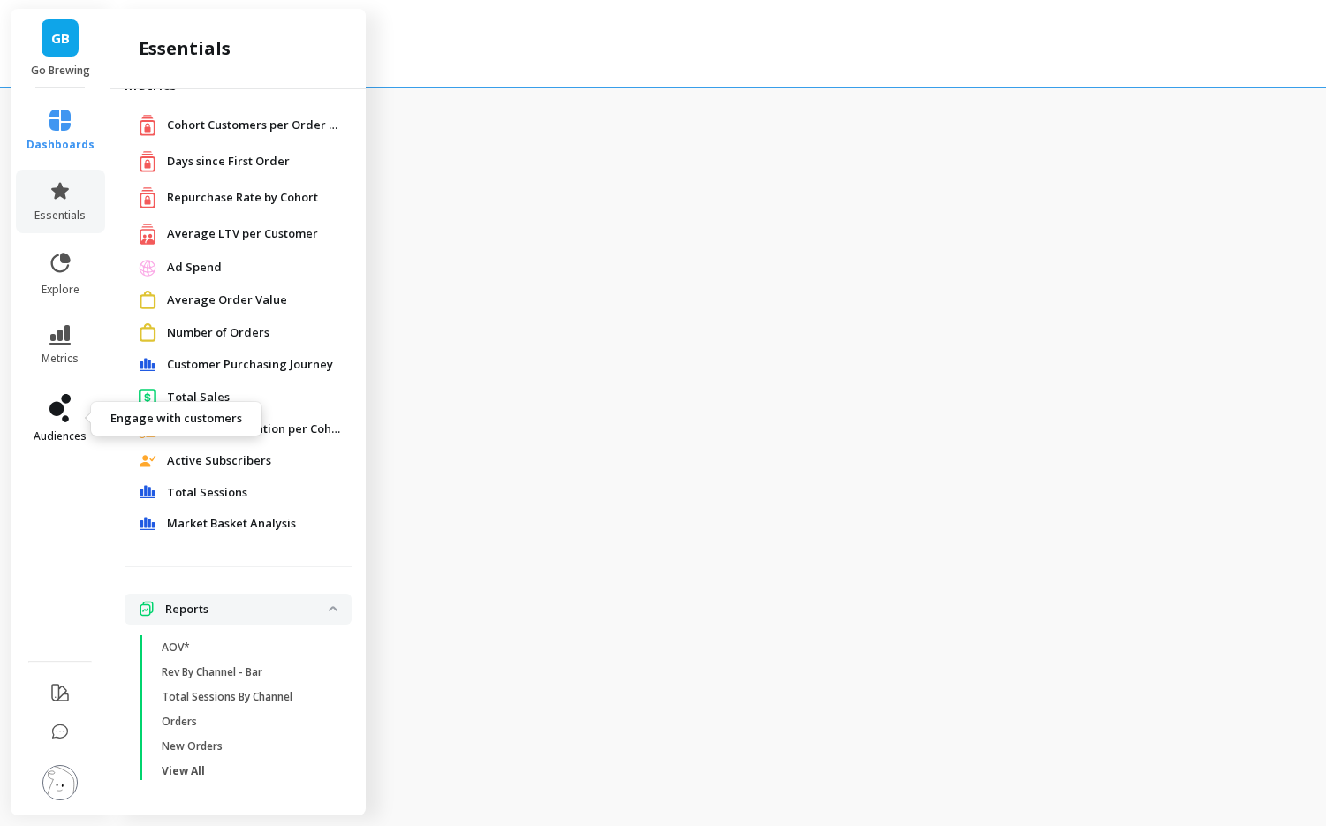
click at [52, 426] on link "audiences" at bounding box center [60, 418] width 68 height 49
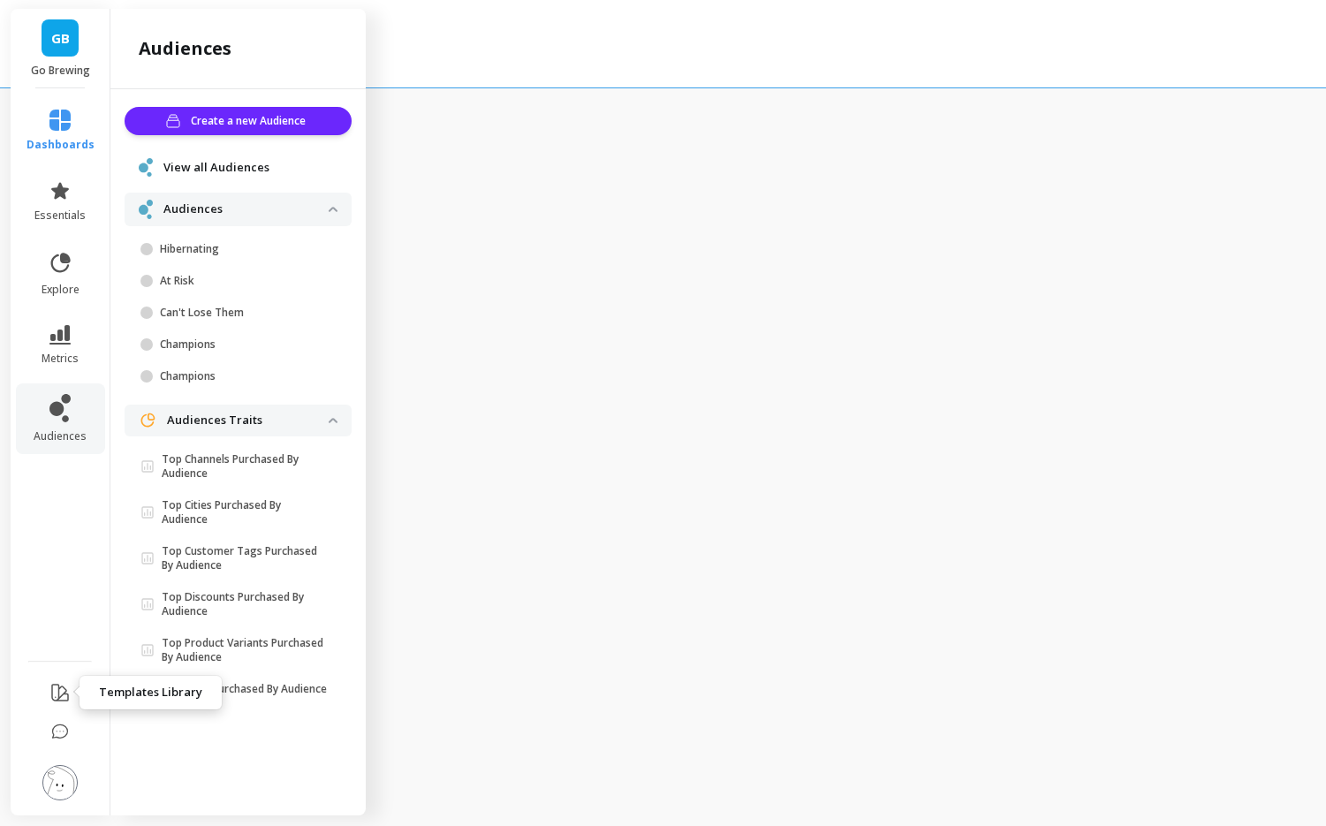
click at [66, 691] on icon at bounding box center [59, 692] width 21 height 21
